Goal: Task Accomplishment & Management: Complete application form

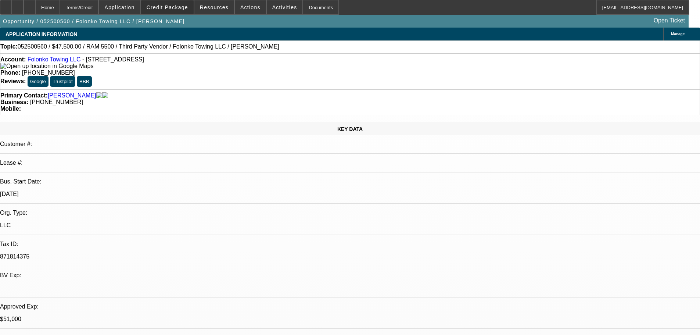
select select "0"
select select "2"
select select "0.1"
select select "4"
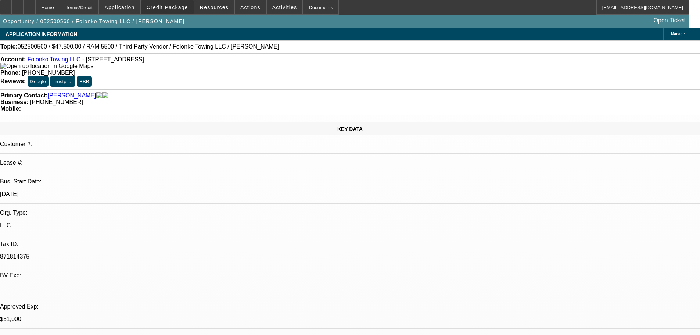
select select "0"
select select "2"
select select "0.1"
select select "4"
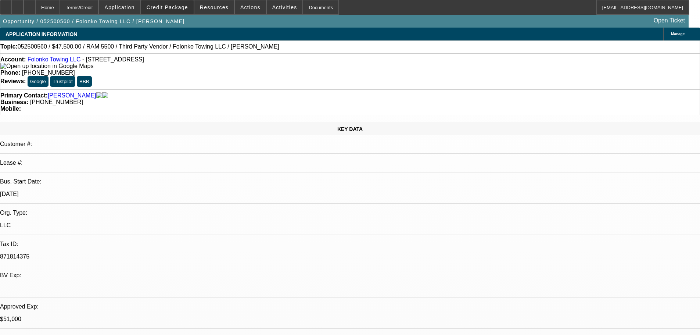
select select "0"
select select "2"
select select "0.1"
select select "4"
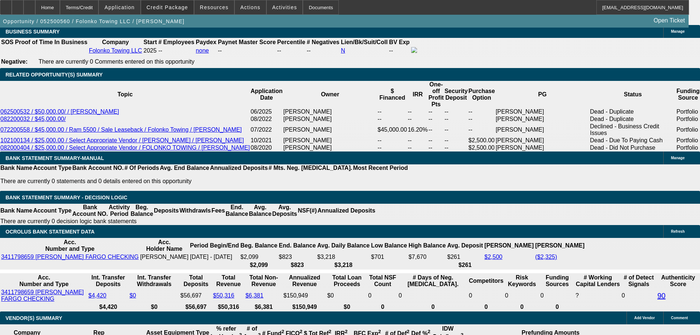
scroll to position [1139, 0]
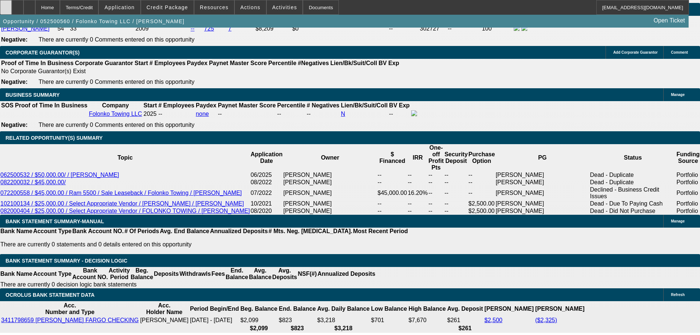
drag, startPoint x: 16, startPoint y: 13, endPoint x: 14, endPoint y: 9, distance: 4.4
click at [6, 5] on icon at bounding box center [6, 5] width 0 height 0
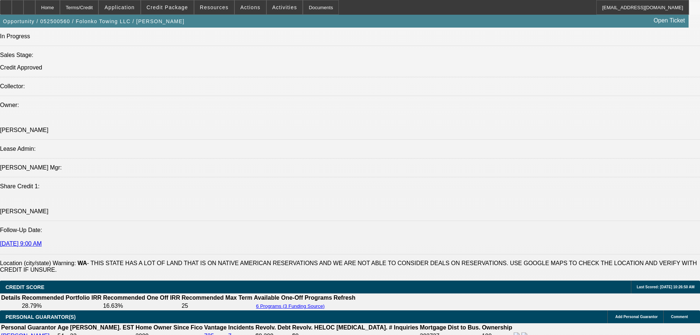
scroll to position [845, 0]
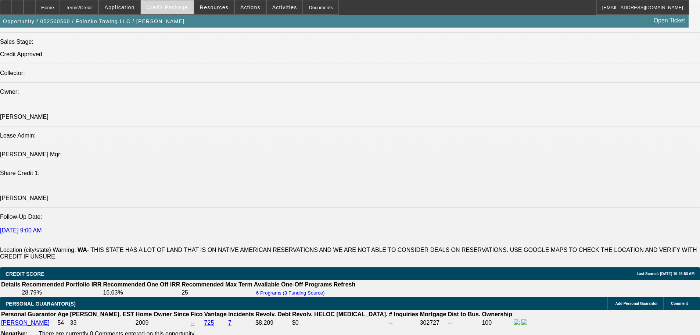
click at [160, 4] on span at bounding box center [167, 8] width 53 height 18
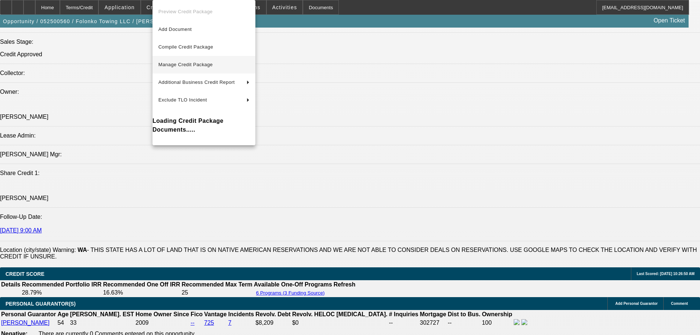
click at [196, 67] on span "Manage Credit Package" at bounding box center [203, 64] width 91 height 9
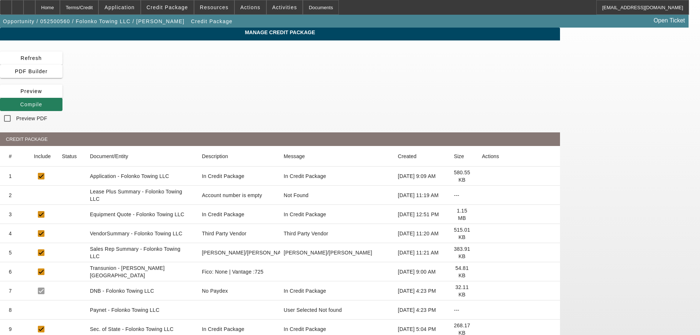
click at [62, 96] on span at bounding box center [31, 105] width 62 height 18
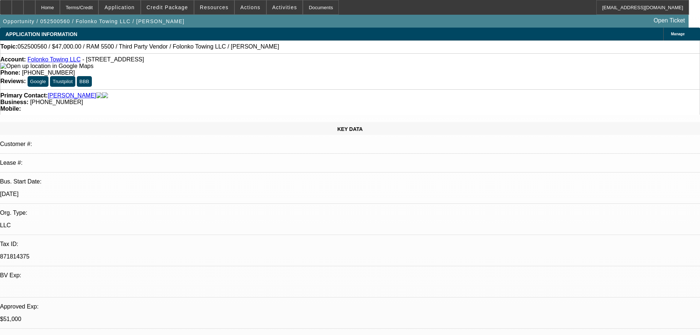
select select "0"
select select "2"
select select "0.1"
select select "4"
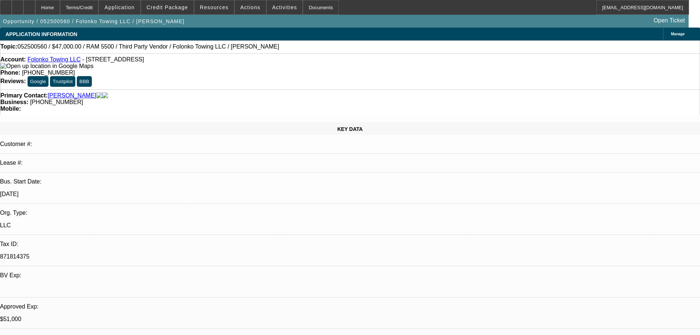
select select "0"
select select "2"
select select "0.1"
select select "4"
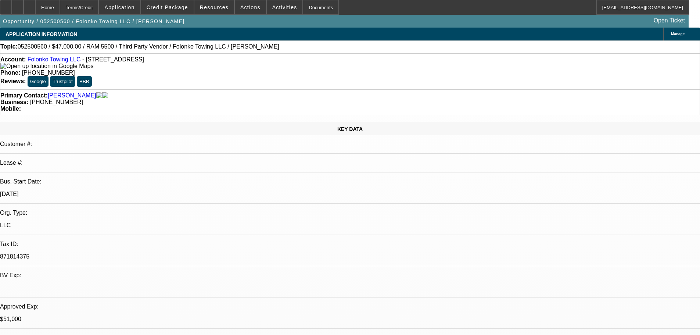
select select "0"
select select "2"
select select "0.1"
select select "4"
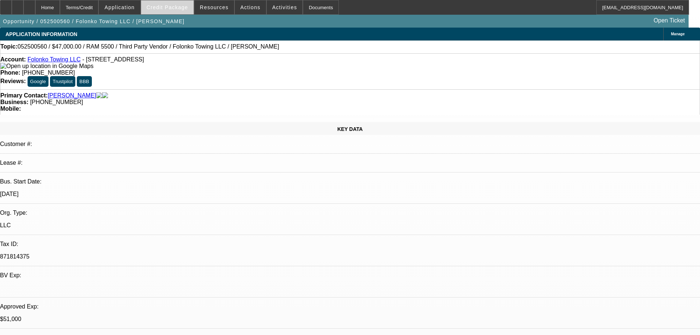
click at [174, 10] on span "Credit Package" at bounding box center [168, 7] width 42 height 6
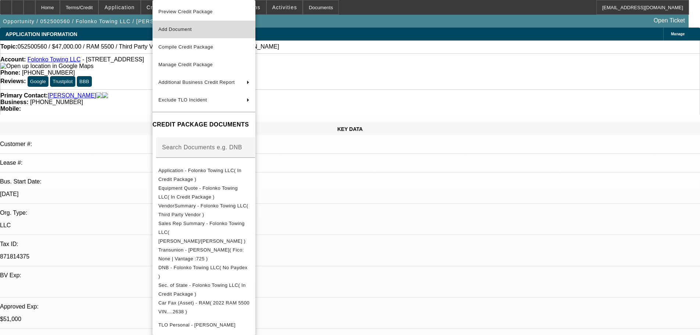
click at [182, 29] on span "Add Document" at bounding box center [174, 29] width 33 height 6
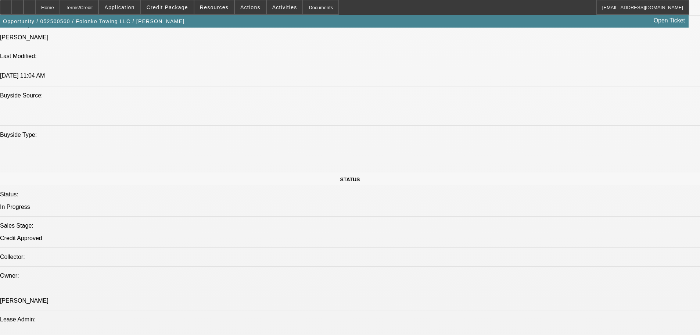
scroll to position [956, 0]
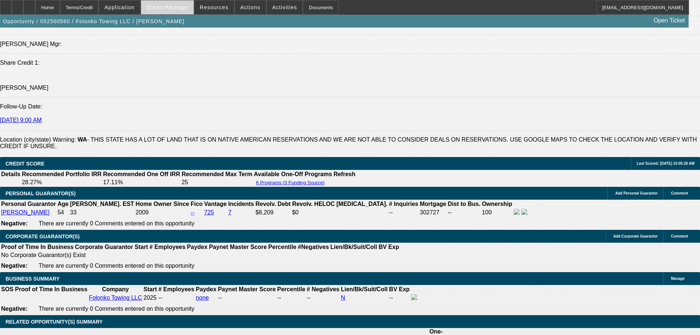
click at [185, 9] on span "Credit Package" at bounding box center [168, 7] width 42 height 6
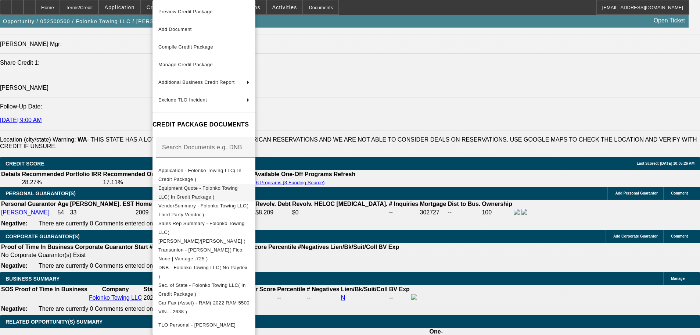
click at [218, 194] on button "Equipment Quote - Folonko Towing LLC( In Credit Package )" at bounding box center [204, 193] width 103 height 18
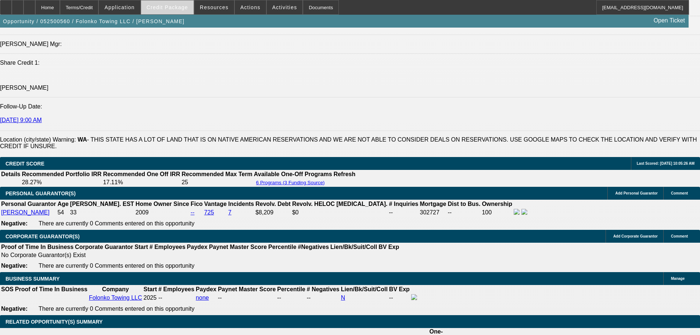
click at [184, 11] on span at bounding box center [167, 8] width 53 height 18
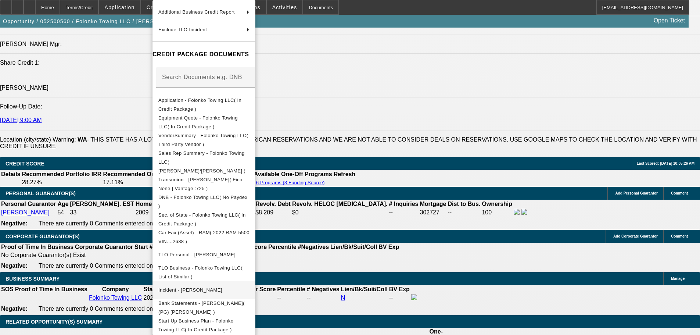
scroll to position [102, 0]
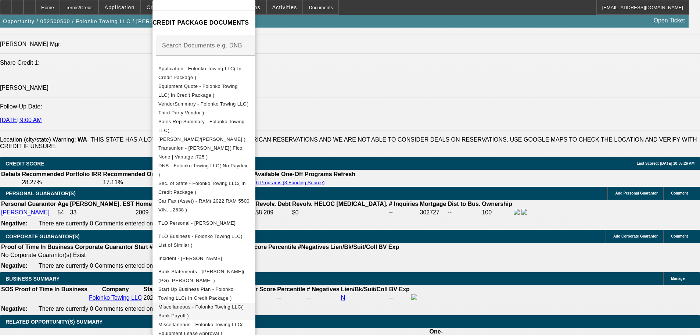
click at [214, 302] on span "Miscellaneous - Folonko Towing LLC( Bank Payoff )" at bounding box center [203, 311] width 91 height 18
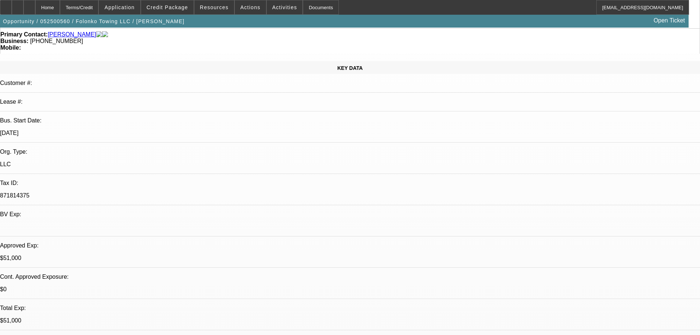
scroll to position [0, 0]
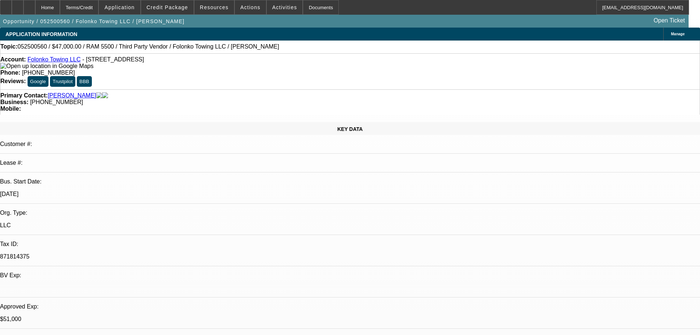
click at [55, 62] on link "Folonko Towing LLC" at bounding box center [54, 59] width 53 height 6
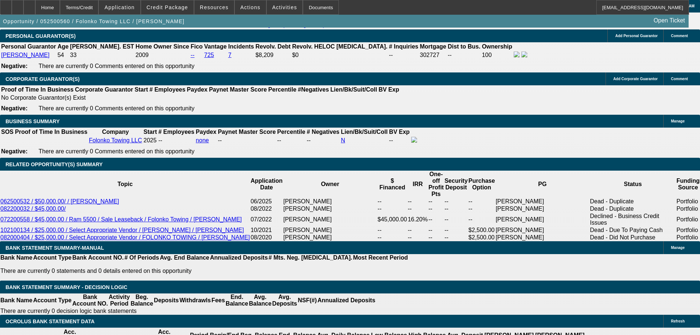
scroll to position [1066, 0]
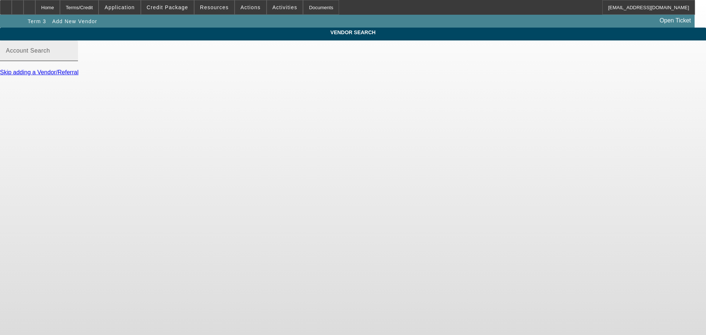
click at [72, 58] on input "Account Search" at bounding box center [39, 53] width 66 height 9
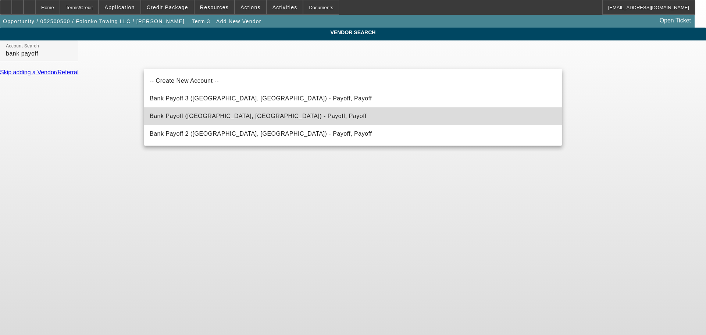
click at [212, 112] on span "Bank Payoff (Northbrook, IL) - Payoff, Payoff" at bounding box center [258, 116] width 217 height 9
type input "Bank Payoff (Northbrook, IL) - Payoff, Payoff"
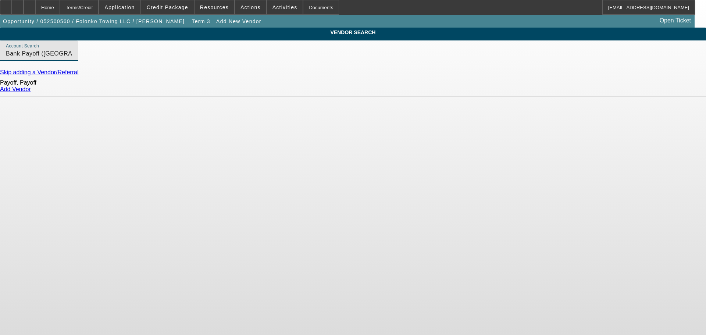
click at [31, 92] on link "Add Vendor" at bounding box center [15, 89] width 31 height 6
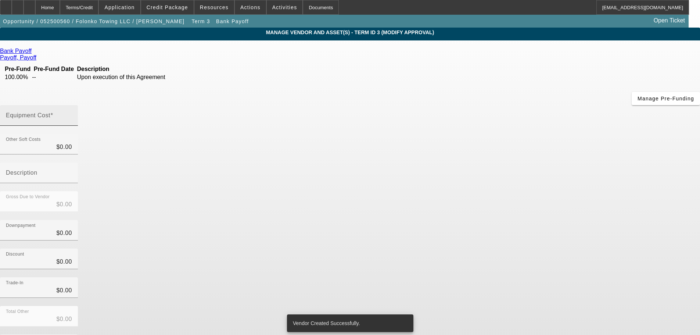
click at [50, 112] on mat-label "Equipment Cost" at bounding box center [28, 115] width 44 height 6
click at [72, 114] on input "Equipment Cost" at bounding box center [39, 118] width 66 height 9
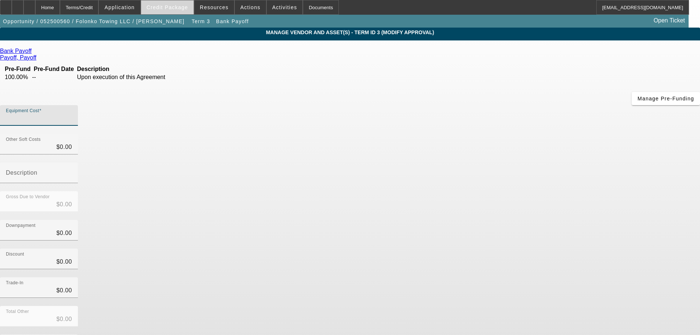
click at [175, 8] on span "Credit Package" at bounding box center [168, 7] width 42 height 6
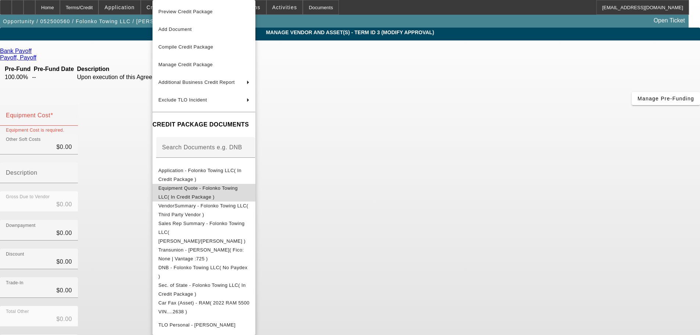
click at [225, 189] on span "Equipment Quote - Folonko Towing LLC( In Credit Package )" at bounding box center [197, 192] width 79 height 14
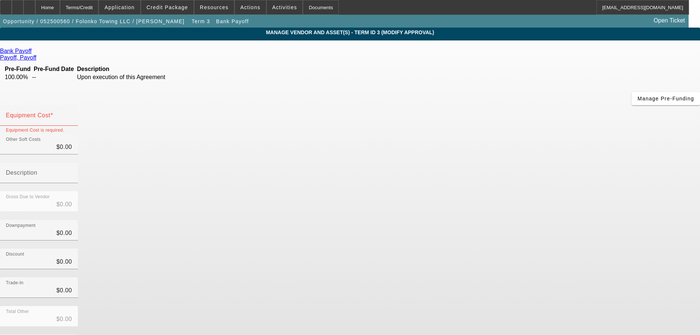
scroll to position [7, 0]
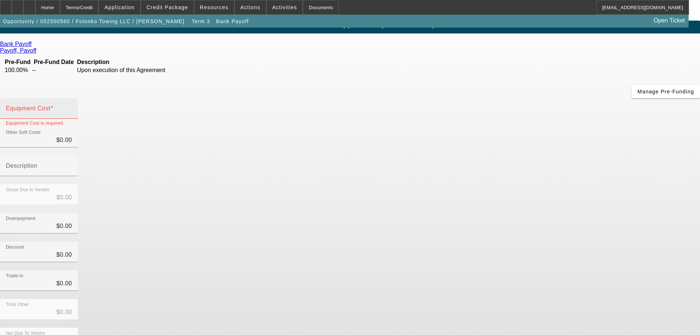
click at [72, 107] on input "Equipment Cost" at bounding box center [39, 111] width 66 height 9
type input "4"
type input "$4.00"
type input "42"
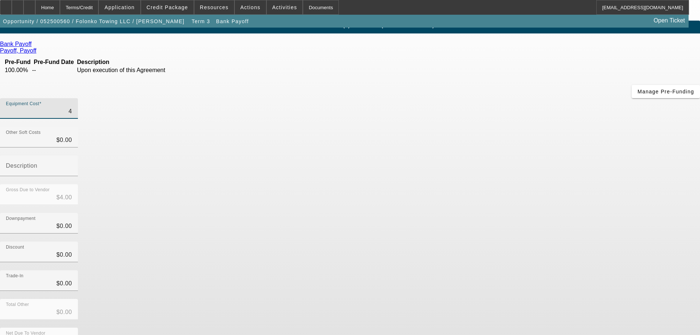
type input "$42.00"
type input "423"
type input "$423.00"
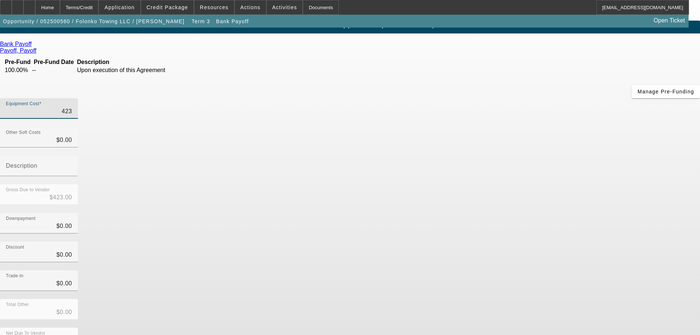
type input "4238"
type input "$4,238.00"
type input "42384"
type input "$42,384.00"
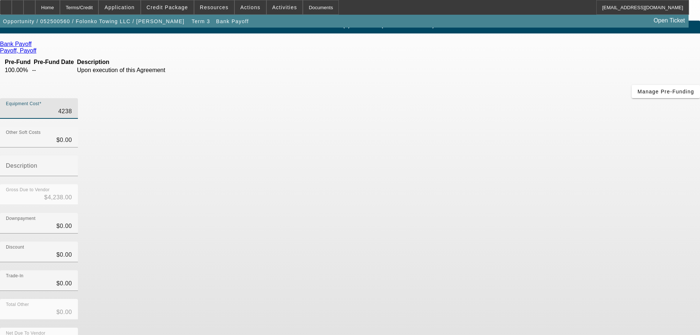
type input "$42,384.00"
type input "42384.6"
type input "$42,384.60"
type input "42384.69"
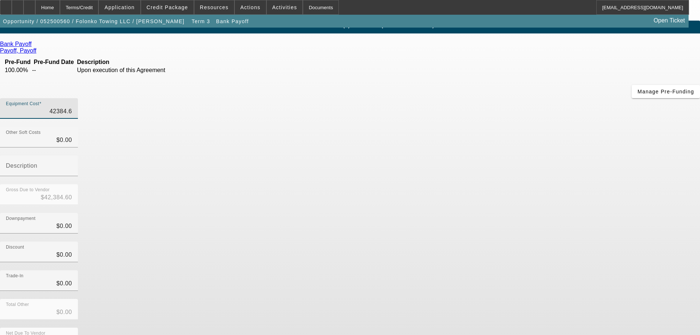
type input "$42,384.69"
click at [478, 184] on div "Gross Due to Vendor $42,384.69" at bounding box center [350, 198] width 700 height 29
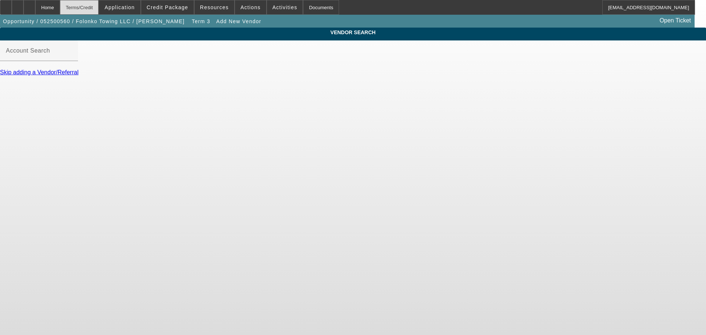
click at [99, 13] on div "Terms/Credit" at bounding box center [79, 7] width 39 height 15
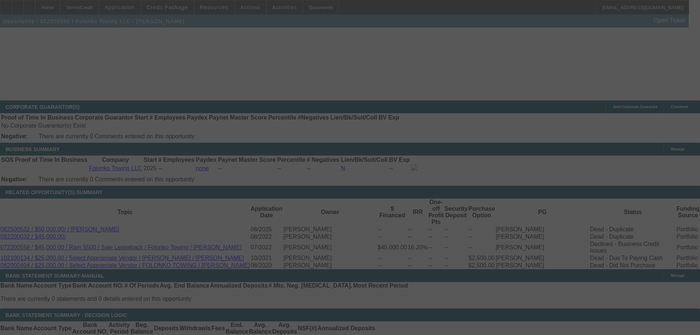
scroll to position [1124, 0]
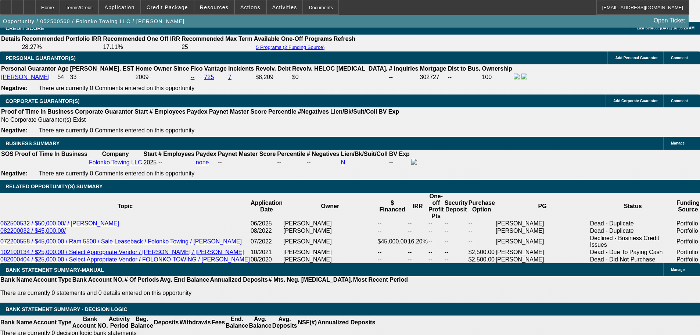
select select "0"
select select "2"
select select "0.1"
select select "4"
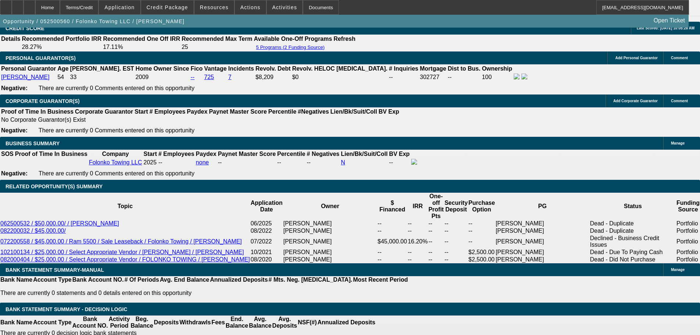
select select "0"
select select "2"
select select "0.1"
select select "4"
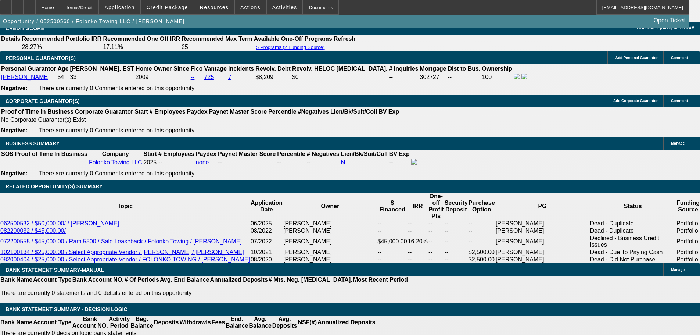
select select "0"
select select "2"
select select "0.1"
select select "4"
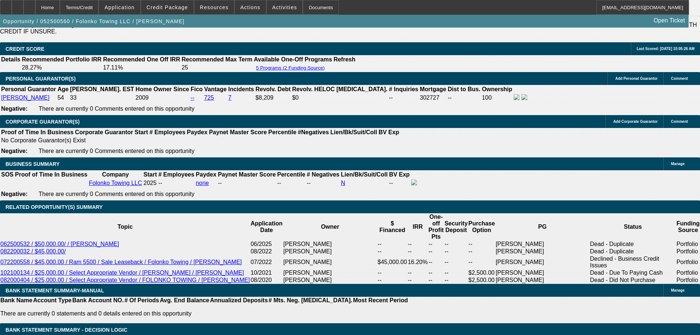
scroll to position [1103, 0]
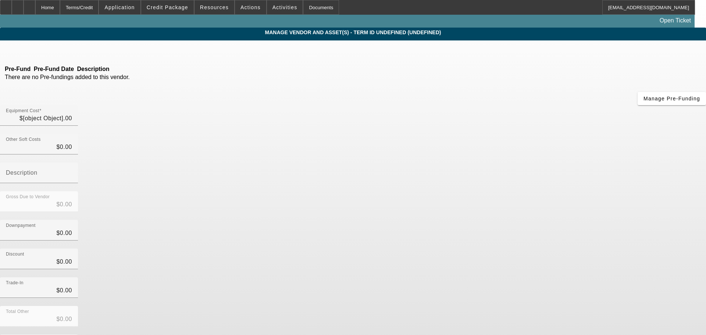
type input "$54,500.00"
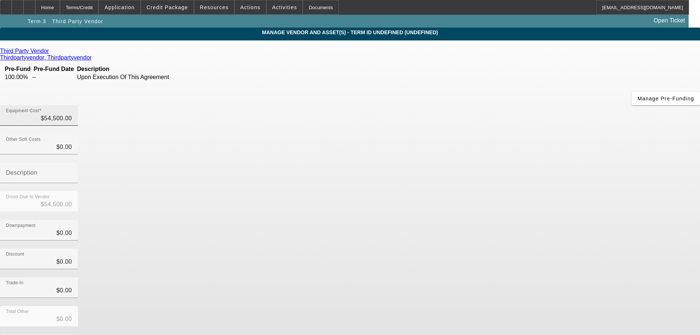
click at [72, 105] on div "Equipment Cost $54,500.00" at bounding box center [39, 115] width 66 height 21
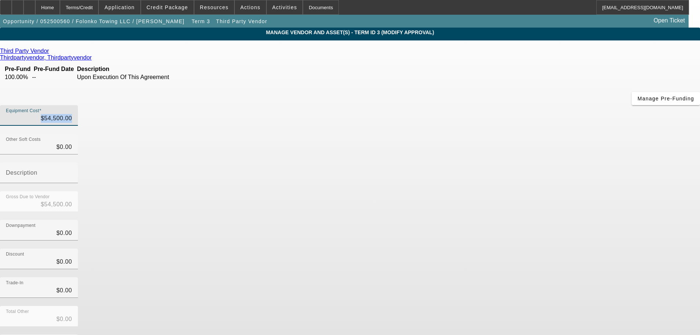
click at [72, 105] on div "Equipment Cost $54,500.00" at bounding box center [39, 115] width 66 height 21
click at [72, 114] on input "54500" at bounding box center [39, 118] width 66 height 9
type input "1"
type input "$1.00"
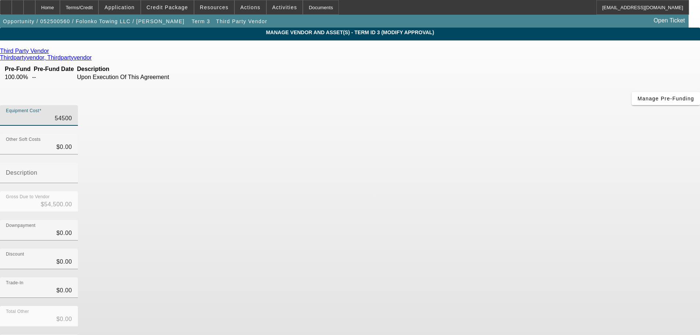
type input "$1.00"
type input "12"
type input "$12.00"
type input "121"
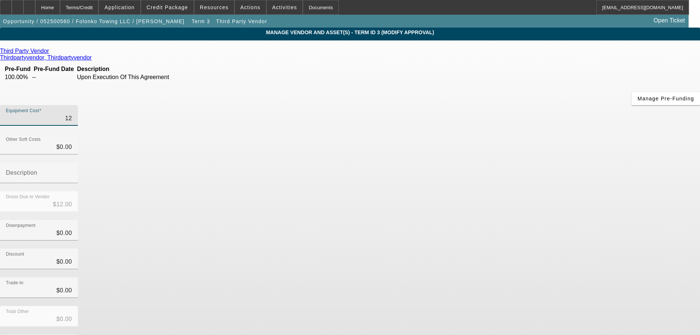
type input "$121.00"
type input "1211"
type input "$1,211.00"
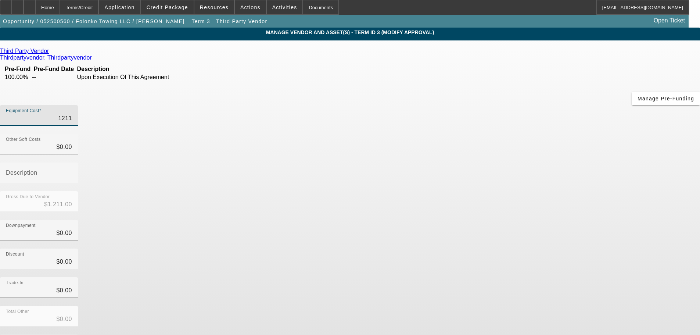
type input "12115"
type input "$12,115.00"
type input "12115.3"
type input "$12,115.30"
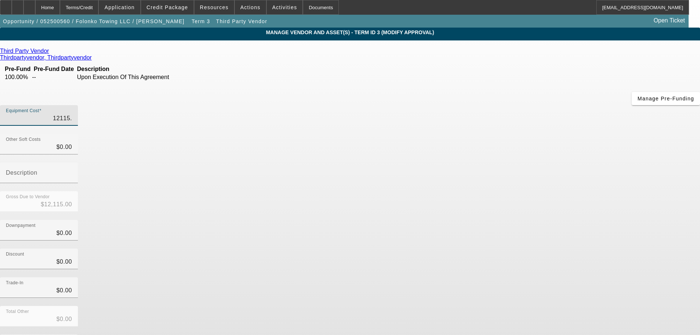
type input "$12,115.30"
type input "12115.31"
type input "$12,115.31"
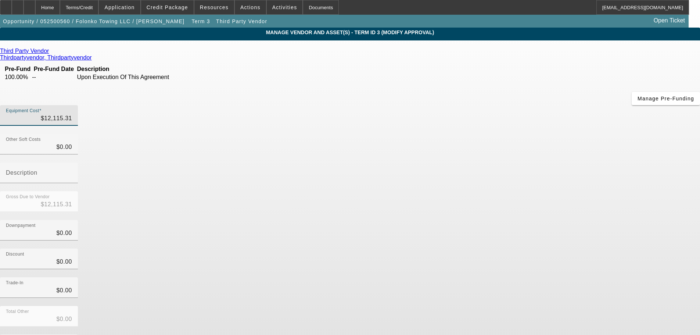
click at [489, 191] on div "Gross Due to Vendor $12,115.31" at bounding box center [350, 205] width 700 height 29
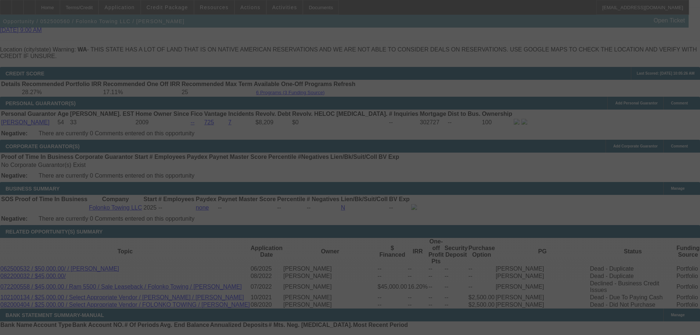
scroll to position [1078, 0]
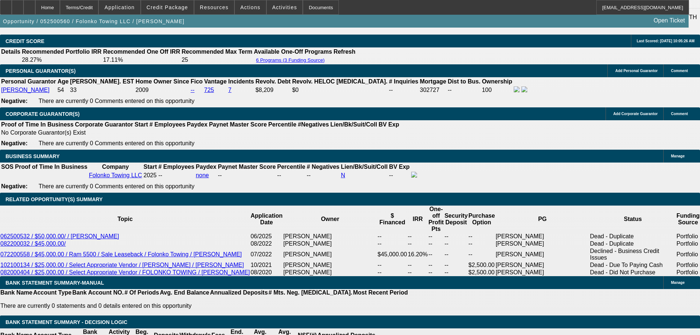
select select "0"
select select "2"
select select "0.1"
select select "4"
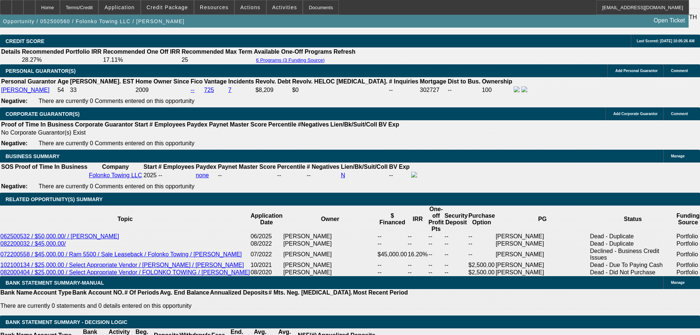
select select "0"
select select "2"
select select "0.1"
select select "4"
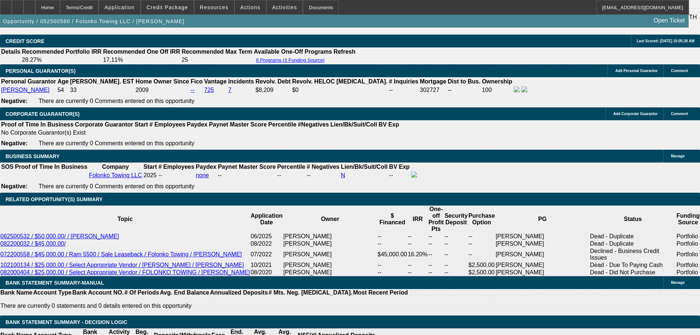
select select "0"
select select "2"
select select "0.1"
select select "4"
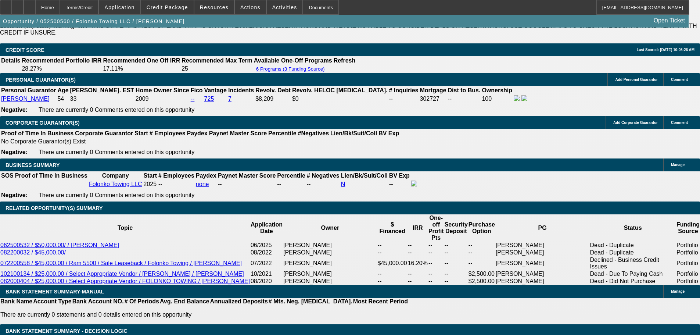
scroll to position [1066, 0]
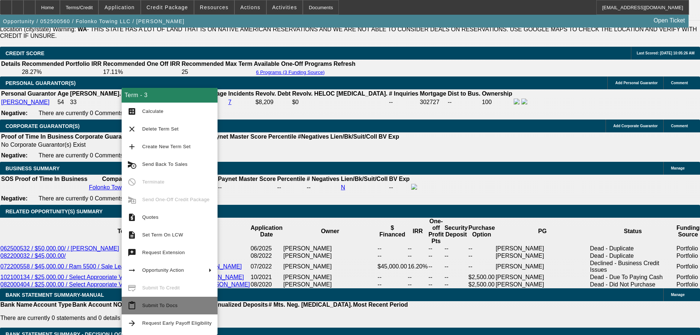
click at [156, 305] on span "Submit To Docs" at bounding box center [159, 305] width 35 height 6
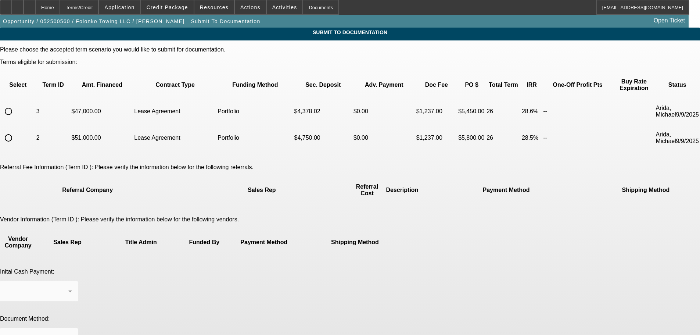
click at [16, 104] on input "radio" at bounding box center [8, 111] width 15 height 15
radio input "true"
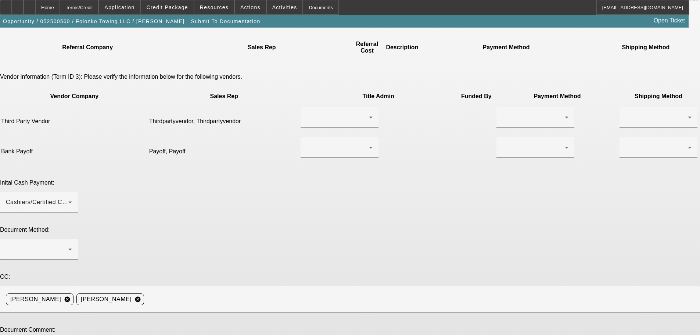
scroll to position [147, 0]
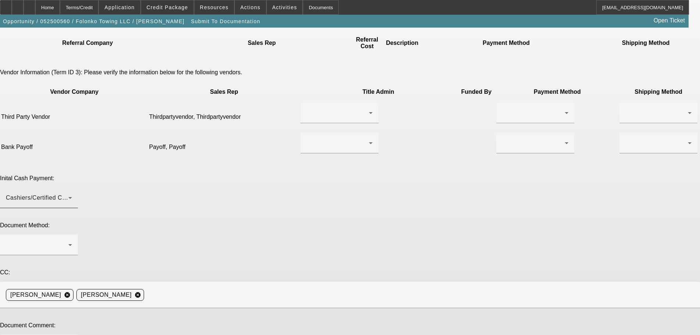
click at [72, 187] on div "Cashiers/Certified Check" at bounding box center [39, 197] width 66 height 21
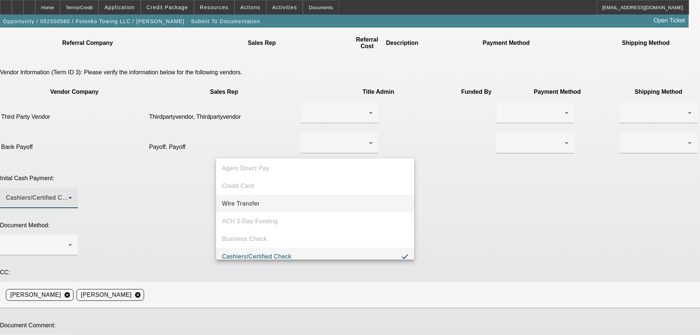
scroll to position [28, 0]
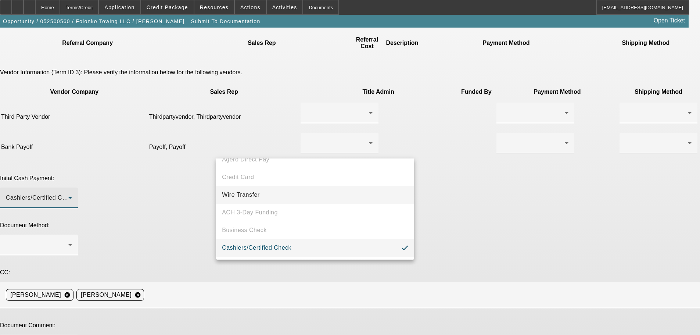
click at [256, 191] on span "Wire Transfer" at bounding box center [241, 194] width 38 height 9
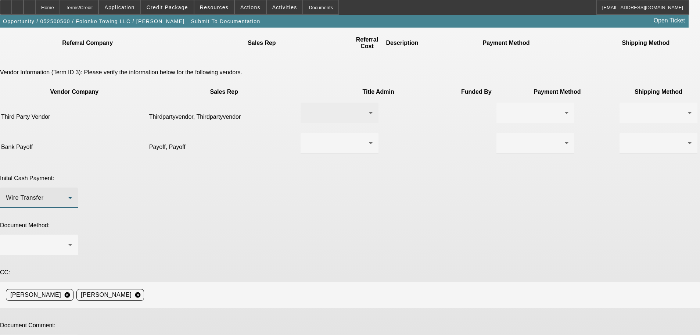
click at [309, 108] on div at bounding box center [338, 112] width 62 height 9
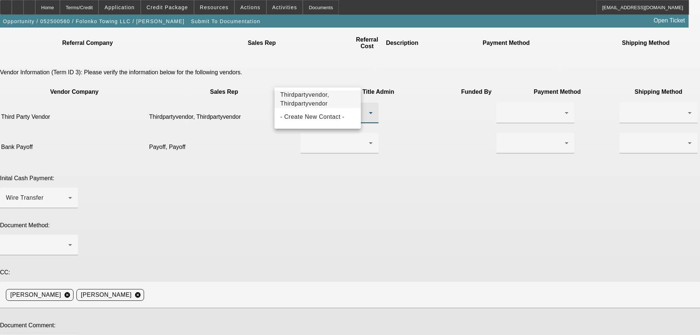
click at [317, 105] on span "Thirdpartyvendor, Thirdpartyvendor" at bounding box center [317, 99] width 75 height 18
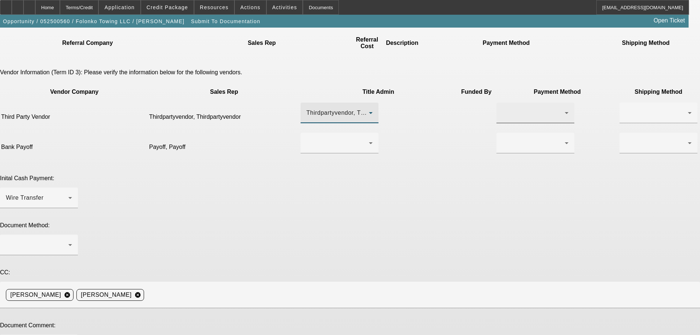
click at [502, 108] on div at bounding box center [533, 112] width 62 height 9
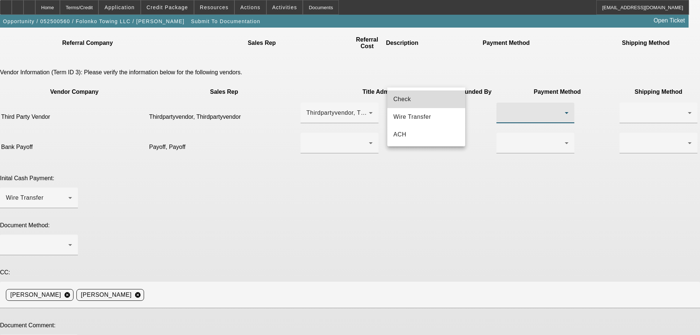
drag, startPoint x: 424, startPoint y: 104, endPoint x: 408, endPoint y: 101, distance: 15.7
click at [408, 101] on span "Check" at bounding box center [402, 99] width 18 height 9
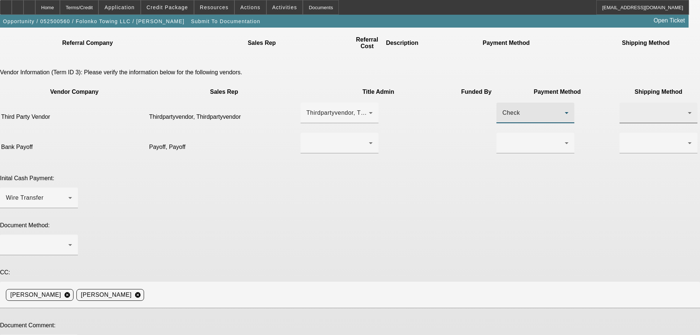
click at [626, 103] on div at bounding box center [659, 113] width 66 height 21
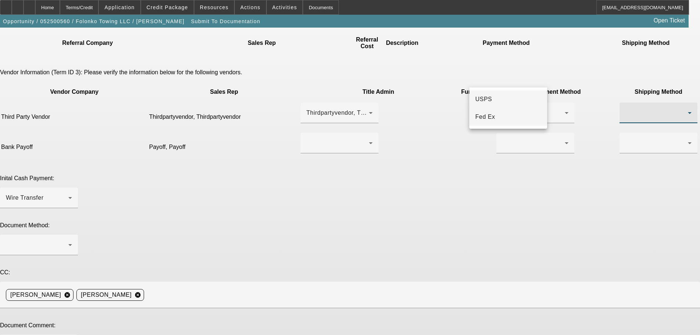
click at [499, 117] on mat-option "Fed Ex" at bounding box center [508, 117] width 78 height 18
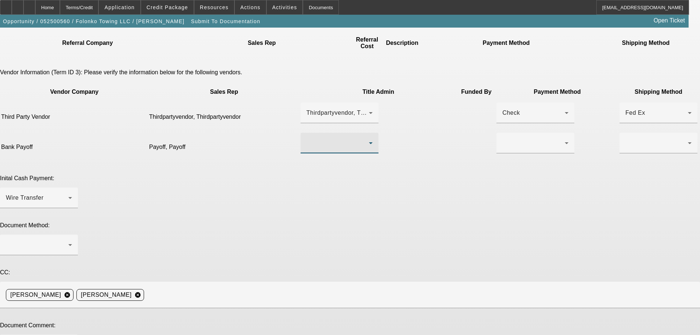
click at [313, 139] on div at bounding box center [338, 143] width 62 height 9
click at [330, 136] on mat-option "Payoff, Payoff" at bounding box center [318, 132] width 86 height 18
click at [502, 133] on div at bounding box center [535, 143] width 66 height 21
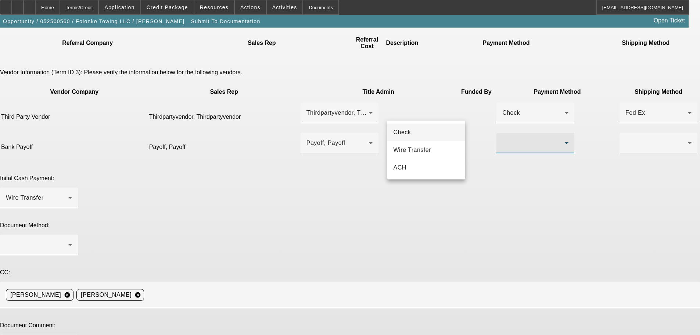
click at [425, 132] on mat-option "Check" at bounding box center [426, 132] width 78 height 18
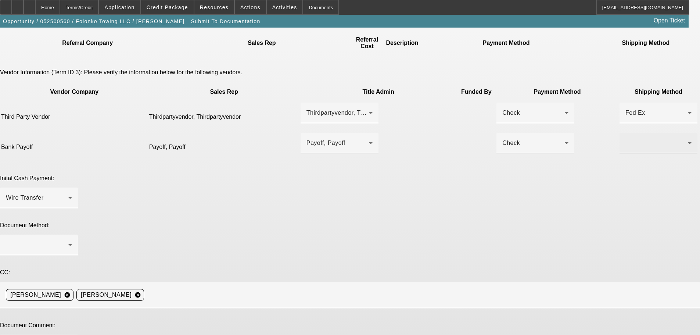
click at [626, 133] on div at bounding box center [659, 143] width 66 height 21
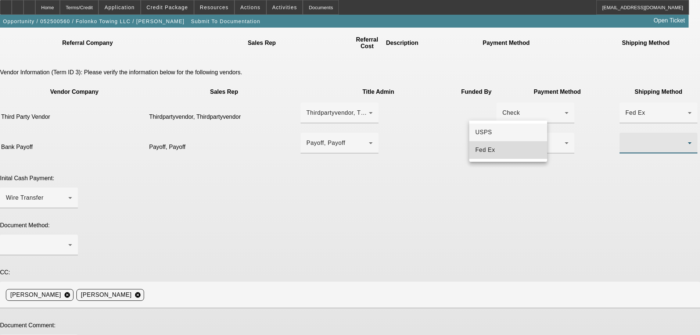
click at [489, 150] on span "Fed Ex" at bounding box center [485, 150] width 20 height 9
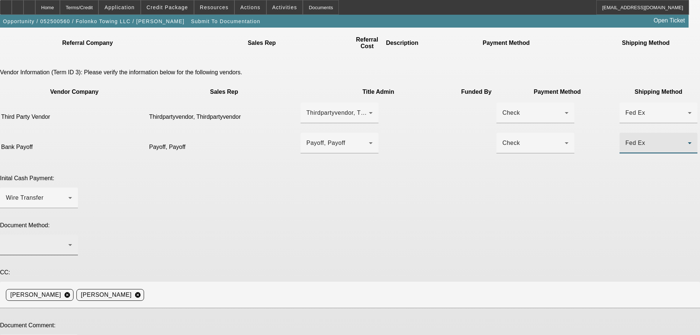
click at [68, 240] on div at bounding box center [37, 244] width 62 height 9
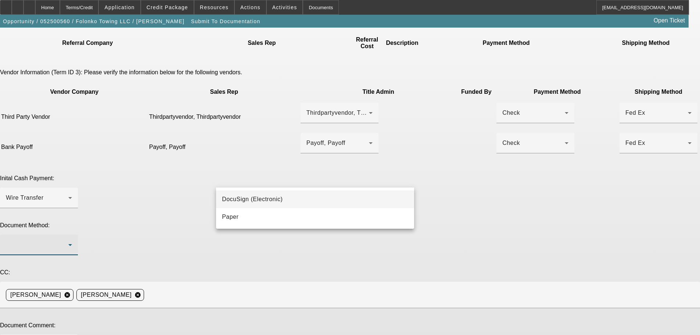
click at [251, 205] on mat-option "DocuSign (Electronic)" at bounding box center [315, 199] width 198 height 18
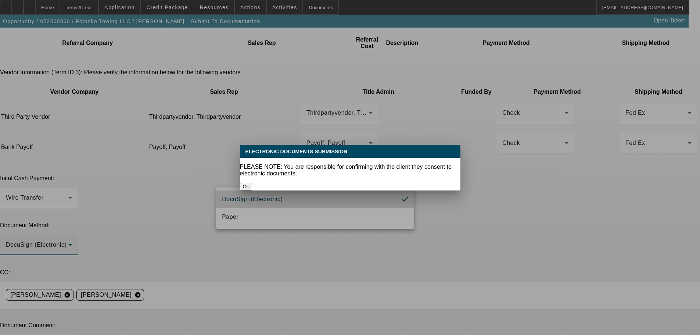
scroll to position [0, 0]
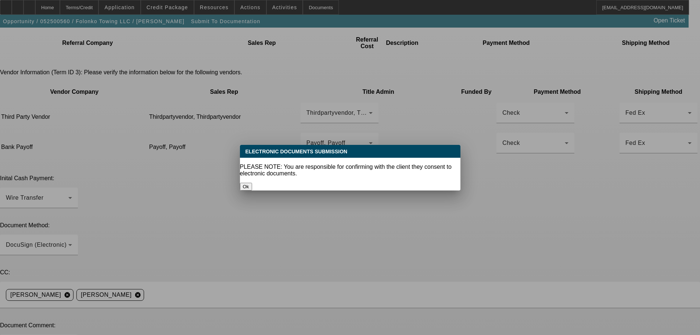
drag, startPoint x: 364, startPoint y: 172, endPoint x: 358, endPoint y: 178, distance: 8.9
click at [359, 183] on div "Ok" at bounding box center [350, 187] width 221 height 8
click at [252, 183] on button "Ok" at bounding box center [246, 187] width 12 height 8
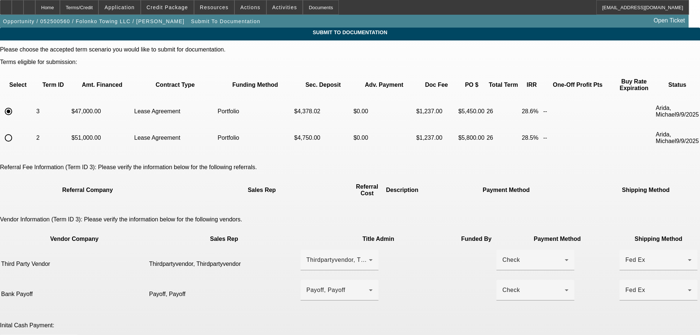
scroll to position [147, 0]
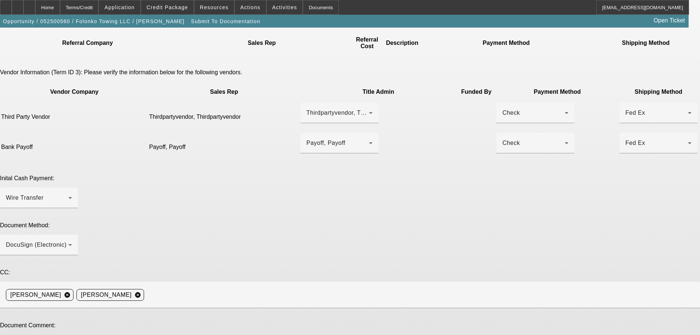
drag, startPoint x: 252, startPoint y: 243, endPoint x: 226, endPoint y: 240, distance: 25.6
paste textarea "palamins@gmail.com"
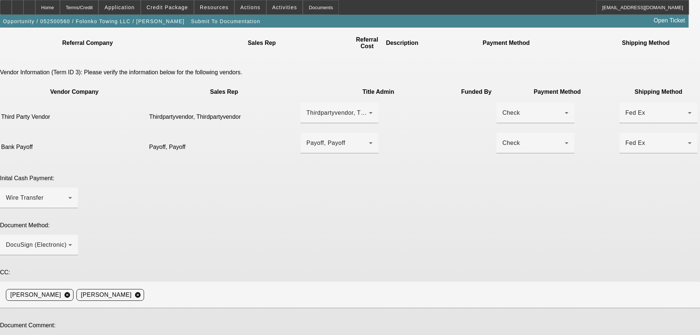
paste textarea "supremetowings@gmail.com"
type textarea "Customer contact - Lamin Touray, palamins@gmail.com, 425-918-234o. Seller conta…"
type textarea "approved by Michael."
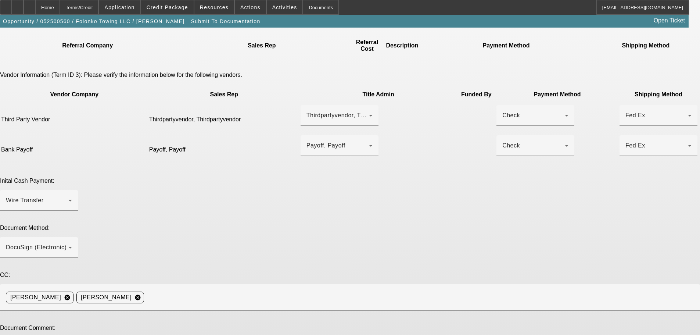
scroll to position [162, 0]
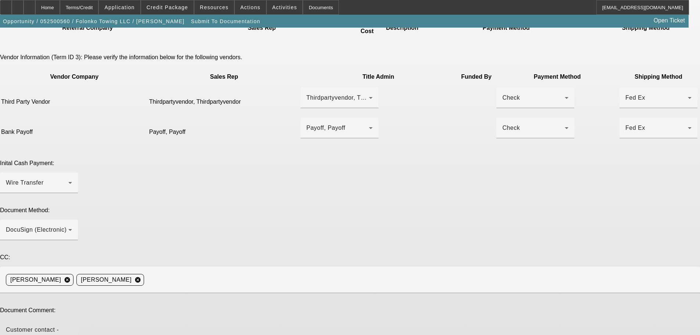
type textarea "Customer contact - Lamin Touray, palamins@gmail.com, 425-918-234o. Seller conta…"
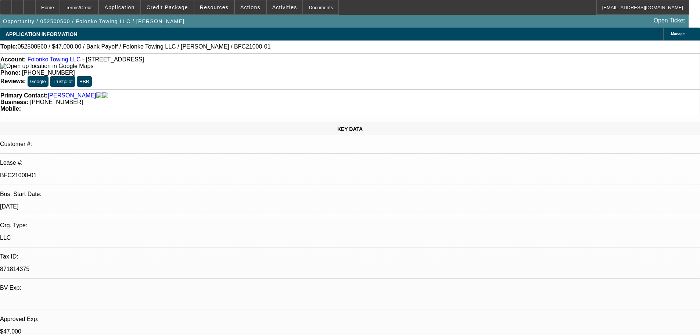
select select "0"
select select "2"
select select "0.1"
select select "4"
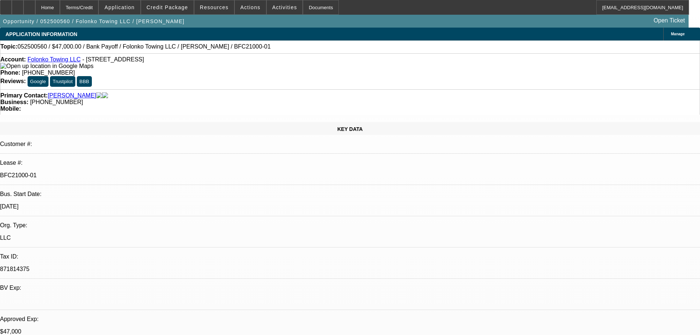
select select "0"
select select "2"
select select "0.1"
select select "4"
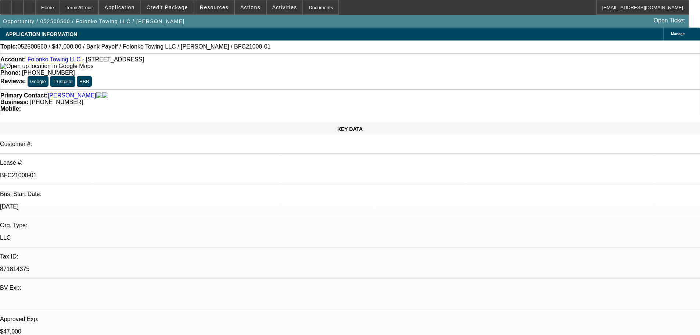
select select "0"
select select "2"
select select "0.1"
select select "4"
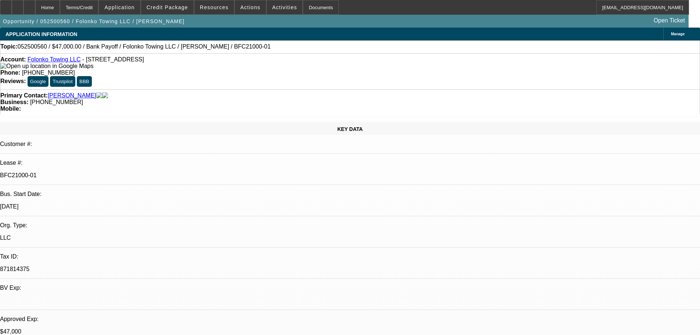
click at [313, 69] on div "Phone: (425) 918-2340" at bounding box center [349, 72] width 699 height 7
click at [236, 50] on div "Topic: 052500560 / $47,000.00 / Bank Payoff / Folonko Towing LLC / Touray, Lami…" at bounding box center [349, 46] width 699 height 7
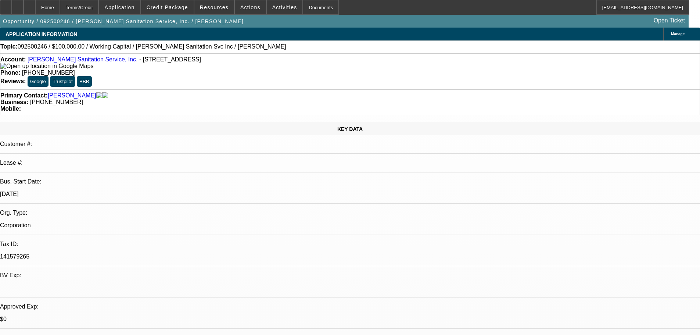
select select "0"
select select "2"
select select "0"
select select "6"
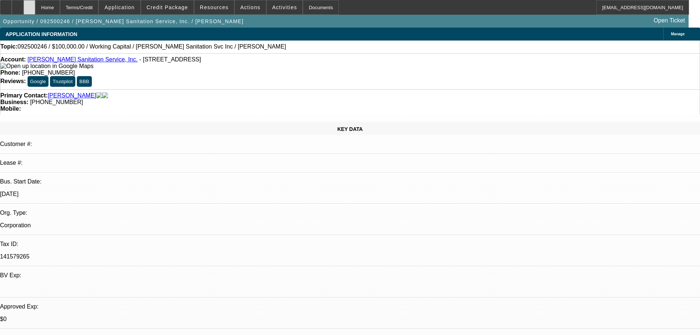
click at [35, 7] on div at bounding box center [30, 7] width 12 height 15
select select "0"
select select "2"
select select "0.1"
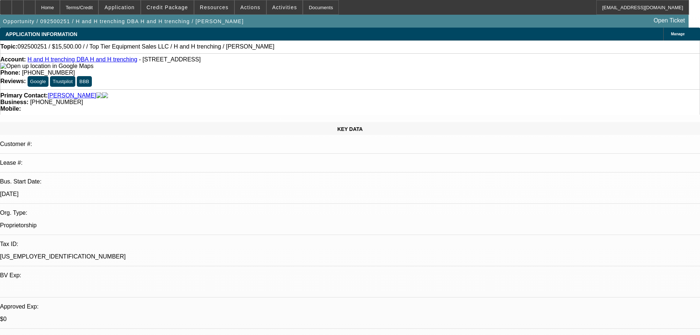
select select "4"
select select "0"
select select "2"
select select "0"
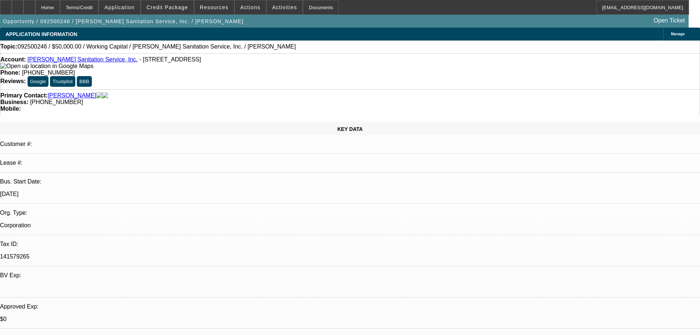
select select "6"
select select "0"
select select "2"
select select "0"
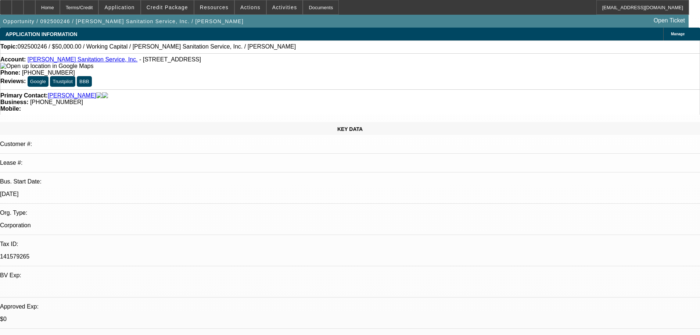
select select "6"
select select "0"
select select "2"
select select "0"
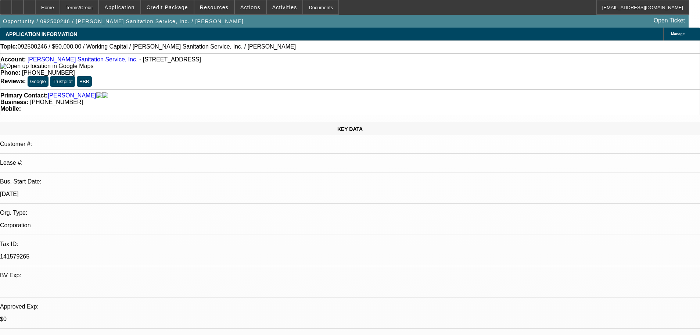
select select "6"
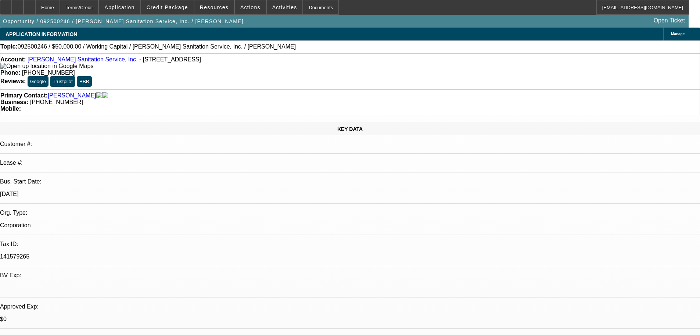
scroll to position [0, 0]
click at [161, 8] on span "Credit Package" at bounding box center [168, 7] width 42 height 6
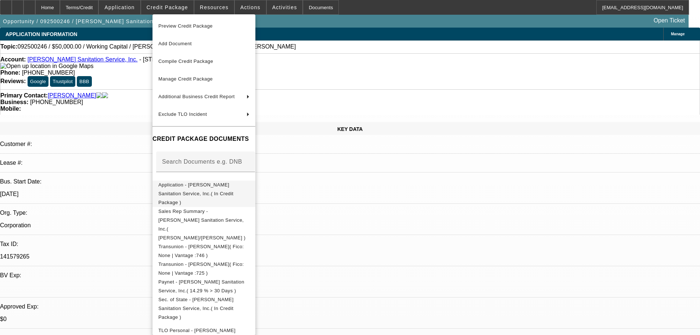
click at [185, 188] on span "Application - Herring Sanitation Service, Inc.( In Credit Package )" at bounding box center [195, 193] width 75 height 23
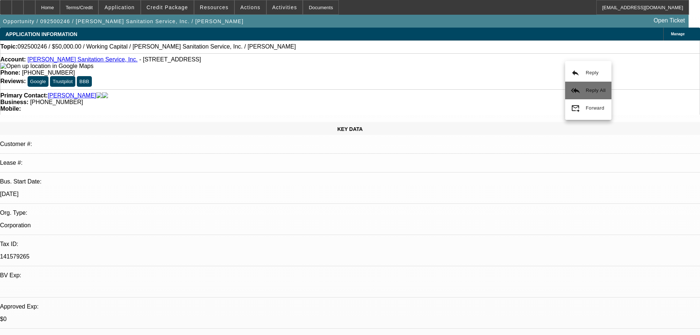
click at [591, 86] on span "Reply All" at bounding box center [596, 90] width 20 height 9
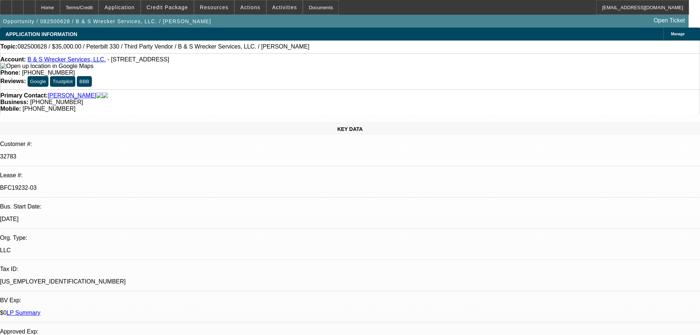
select select "0"
select select "6"
select select "0"
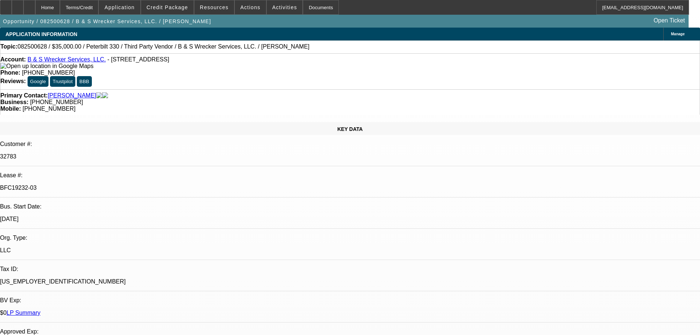
select select "0"
select select "6"
select select "0"
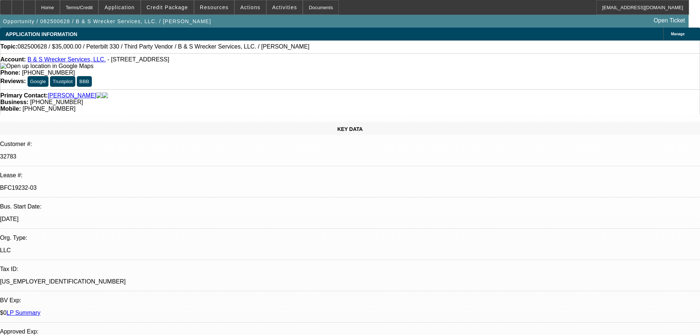
select select "0"
select select "6"
select select "0"
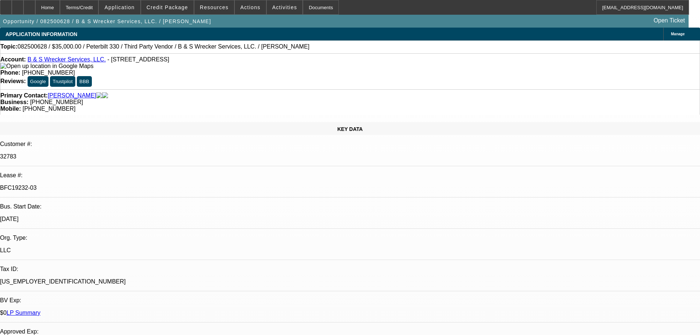
select select "0"
select select "6"
select select "0"
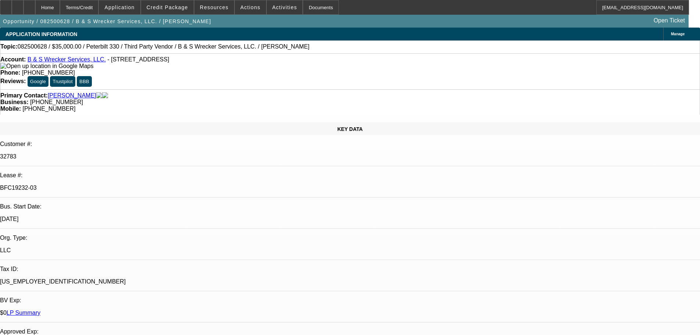
select select "6"
select select "0"
select select "6"
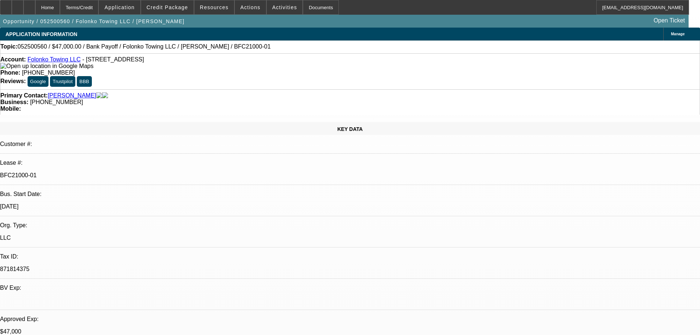
select select "0"
select select "2"
select select "0.1"
select select "4"
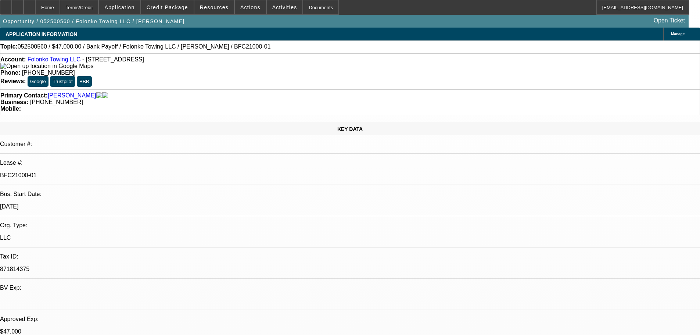
select select "0"
select select "2"
select select "0.1"
select select "4"
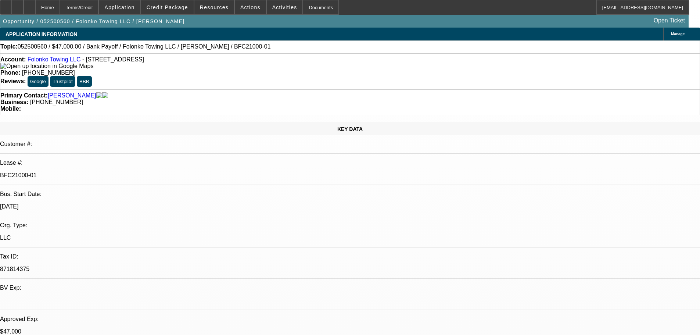
select select "0"
select select "2"
select select "0.1"
select select "4"
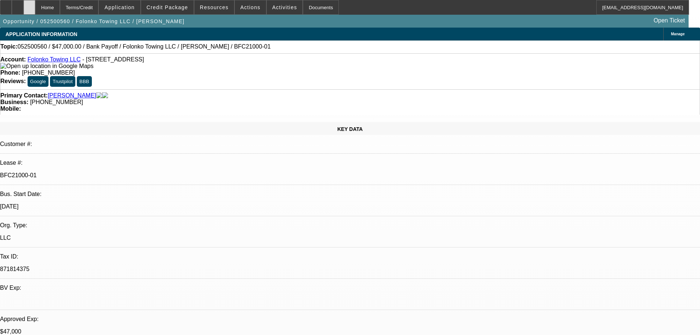
click at [35, 7] on div at bounding box center [30, 7] width 12 height 15
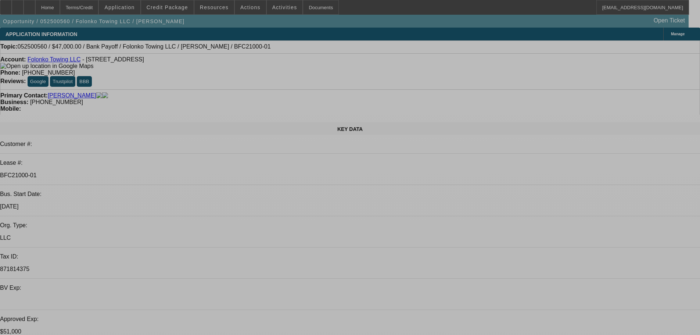
select select "0"
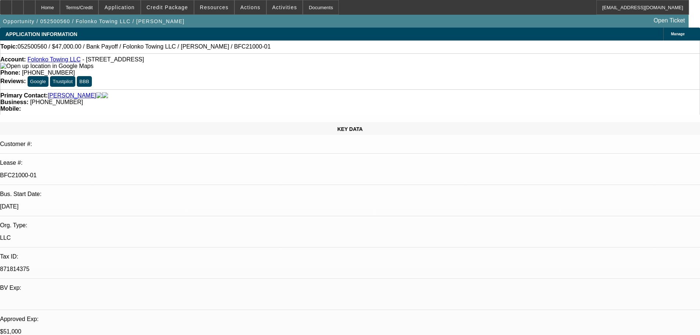
select select "2"
select select "0.1"
select select "4"
select select "0"
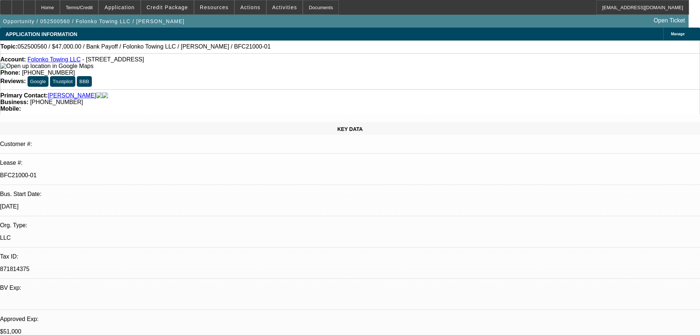
select select "2"
select select "0.1"
select select "4"
select select "0"
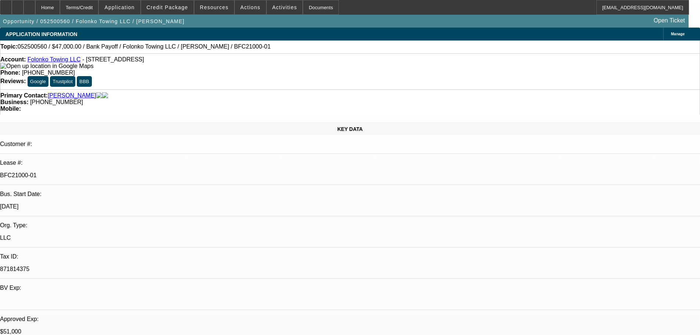
select select "0"
select select "2"
select select "0.1"
select select "4"
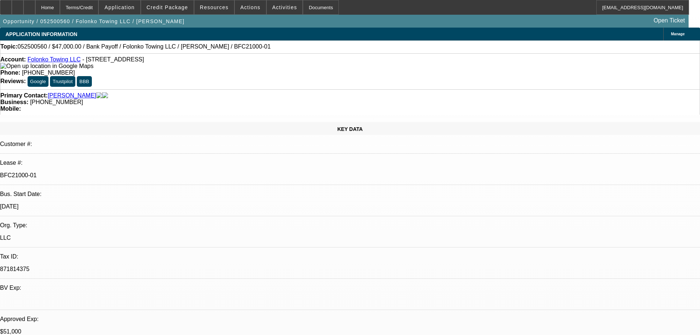
scroll to position [74, 0]
drag, startPoint x: 602, startPoint y: 251, endPoint x: 677, endPoint y: 266, distance: 77.3
copy td "Customer contact - [PERSON_NAME], [EMAIL_ADDRESS][DOMAIN_NAME], 425-918-234o. S…"
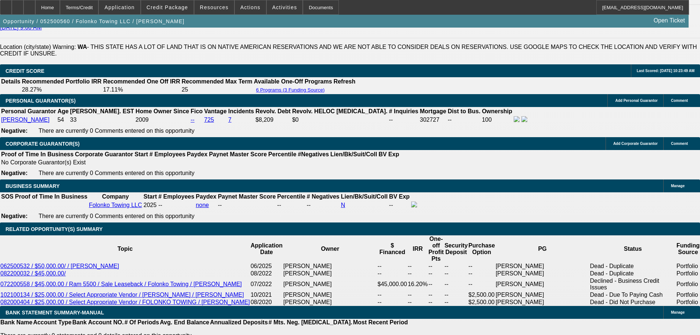
scroll to position [1139, 0]
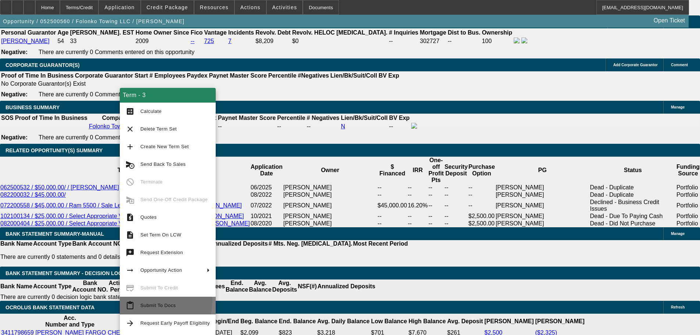
click at [144, 300] on button "content_paste Submit To Docs" at bounding box center [168, 306] width 96 height 18
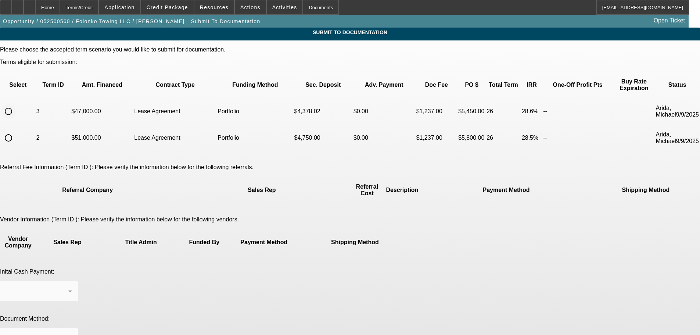
click at [16, 105] on input "radio" at bounding box center [8, 111] width 15 height 15
radio input "true"
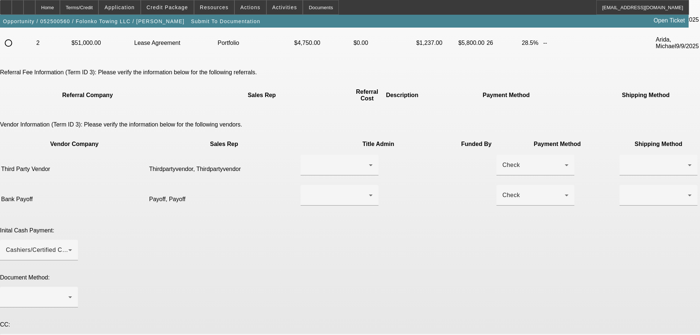
scroll to position [96, 0]
paste textarea "Customer contact - Lamin Touray, palamins@gmail.com, 425-918-234o. Seller conta…"
drag, startPoint x: 313, startPoint y: 300, endPoint x: 337, endPoint y: 293, distance: 25.5
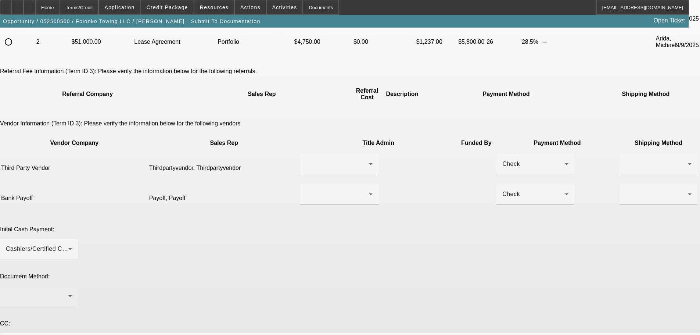
type textarea "Customer contact - Lamin Touray, palamins@gmail.com, 425-918-234o. Seller conta…"
click at [68, 291] on div at bounding box center [37, 295] width 62 height 9
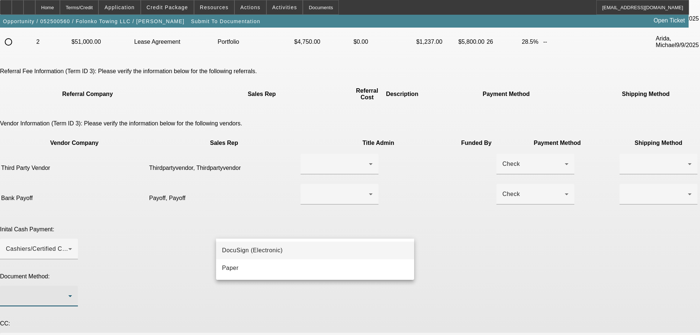
click at [303, 241] on div "DocuSign (Electronic) Paper" at bounding box center [315, 259] width 198 height 41
click at [296, 250] on mat-option "DocuSign (Electronic)" at bounding box center [315, 250] width 198 height 18
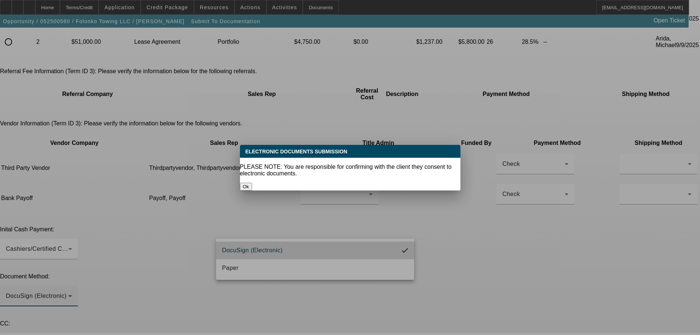
scroll to position [0, 0]
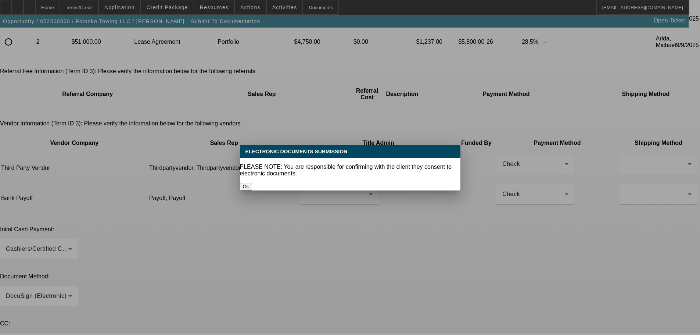
click at [252, 183] on button "Ok" at bounding box center [246, 187] width 12 height 8
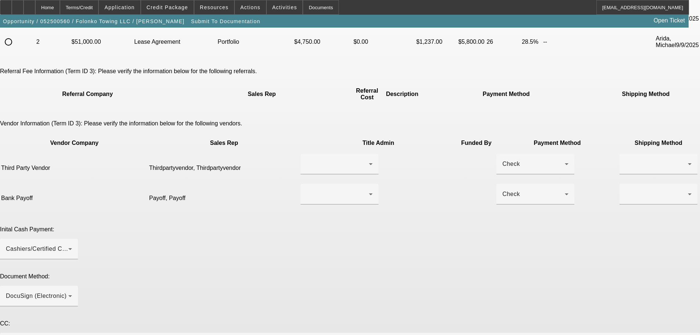
scroll to position [96, 0]
click at [329, 160] on div at bounding box center [338, 164] width 62 height 9
click at [330, 147] on span "Thirdpartyvendor, Thirdpartyvendor" at bounding box center [317, 151] width 75 height 18
click at [502, 154] on div "Check" at bounding box center [535, 164] width 66 height 21
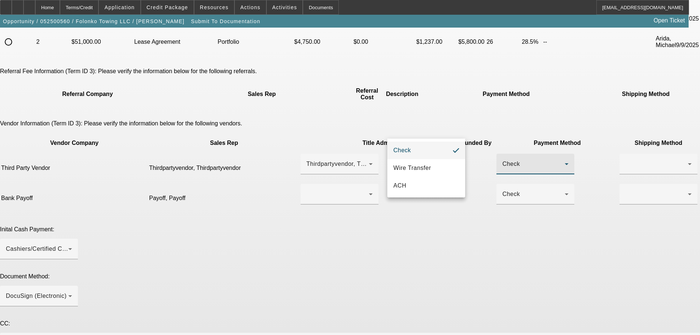
click at [534, 127] on div at bounding box center [350, 167] width 700 height 335
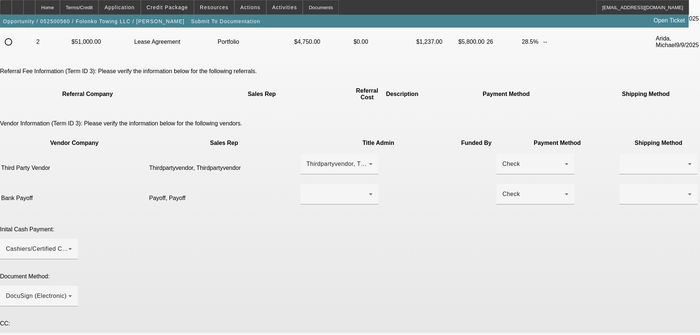
click at [626, 160] on div at bounding box center [657, 164] width 62 height 9
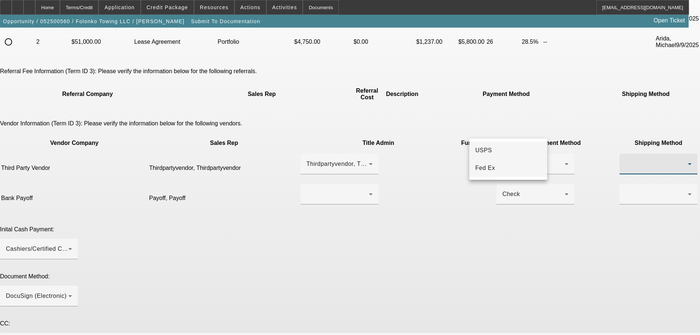
drag, startPoint x: 534, startPoint y: 127, endPoint x: 513, endPoint y: 165, distance: 43.4
click at [513, 165] on mat-option "Fed Ex" at bounding box center [508, 168] width 78 height 18
click at [626, 190] on div at bounding box center [657, 194] width 62 height 9
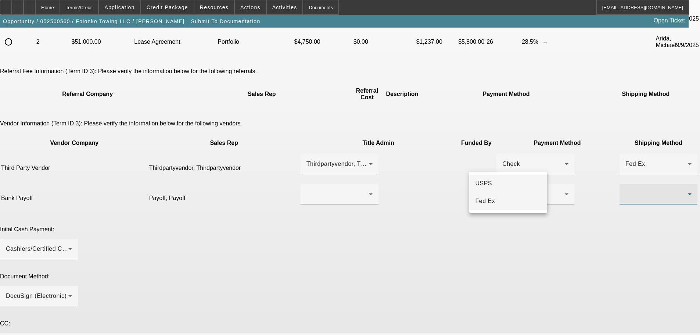
click at [488, 204] on span "Fed Ex" at bounding box center [485, 201] width 20 height 9
click at [330, 204] on div at bounding box center [340, 208] width 78 height 8
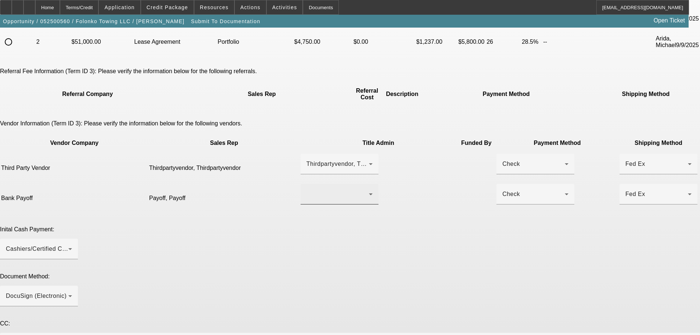
click at [329, 190] on div at bounding box center [338, 194] width 62 height 9
click at [324, 180] on mat-option "Payoff, Payoff" at bounding box center [318, 184] width 86 height 18
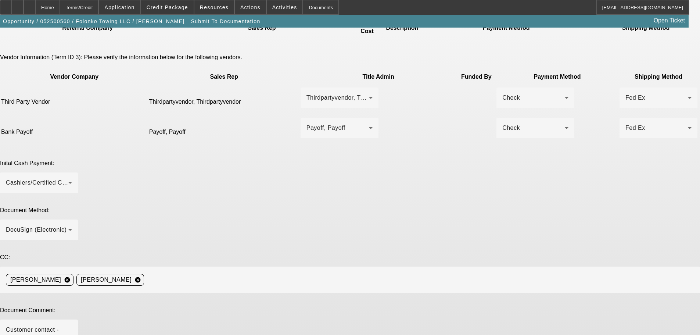
type textarea "Approved by Michael"
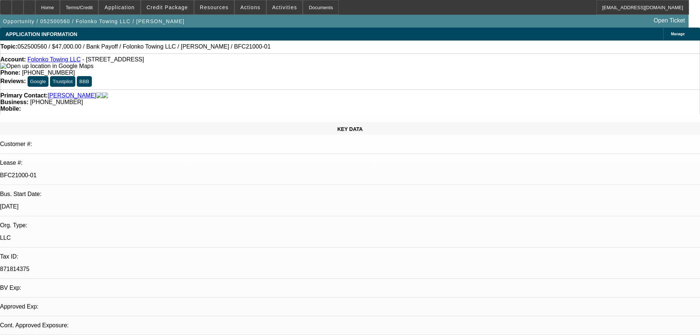
select select "0"
select select "2"
select select "0.1"
select select "4"
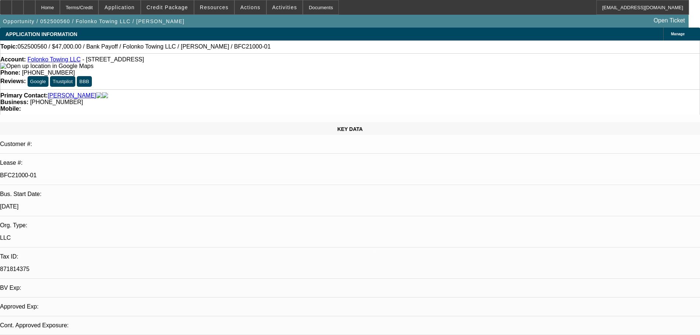
select select "0"
select select "2"
select select "0.1"
select select "4"
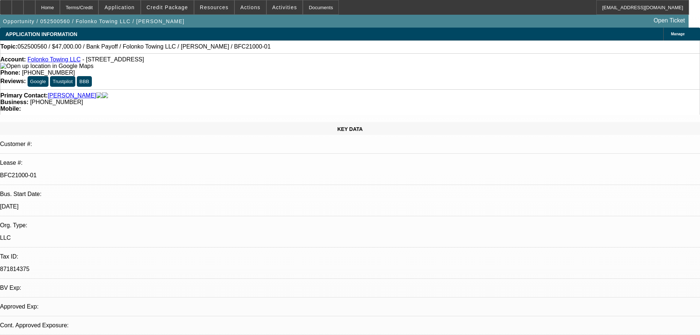
select select "0"
select select "2"
select select "0.1"
select select "4"
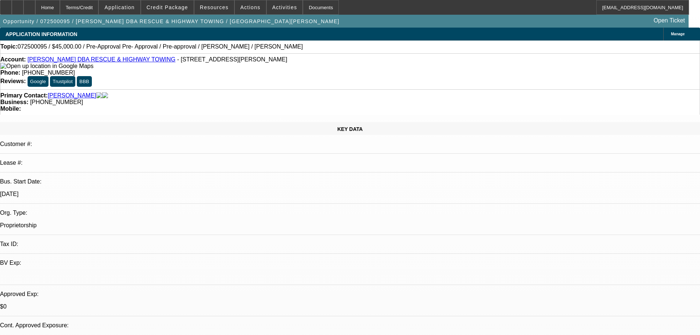
select select "0.1"
select select "2"
select select "0.1"
select select "4"
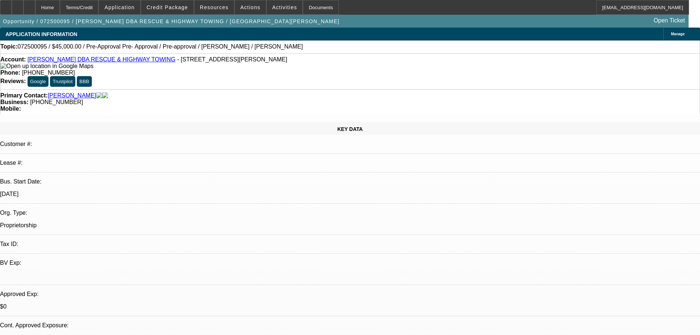
select select "0.1"
select select "2"
select select "0.1"
select select "4"
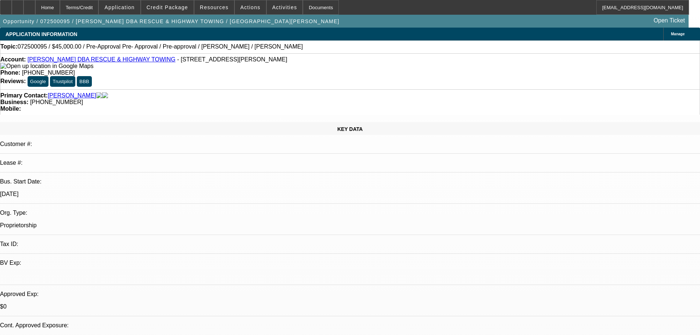
select select "0.1"
select select "2"
select select "0.1"
select select "4"
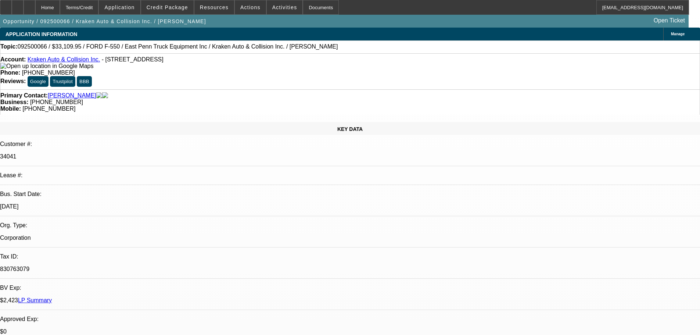
select select "0"
select select "0.1"
select select "4"
select select "0"
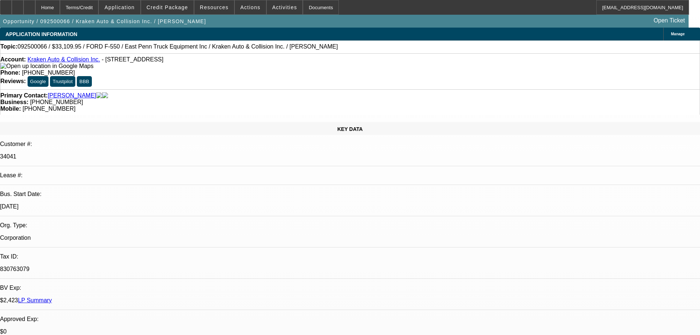
select select "0"
select select "0.1"
select select "4"
select select "0"
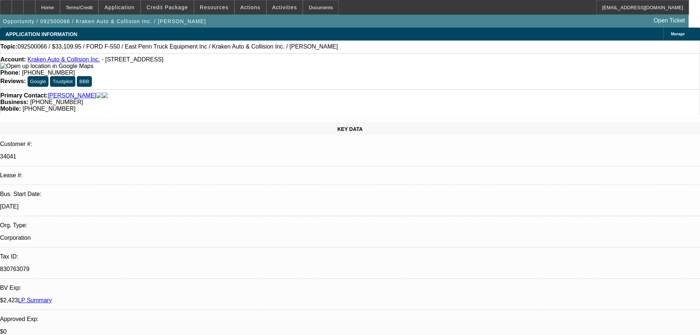
select select "0.1"
select select "4"
select select "0"
select select "0.1"
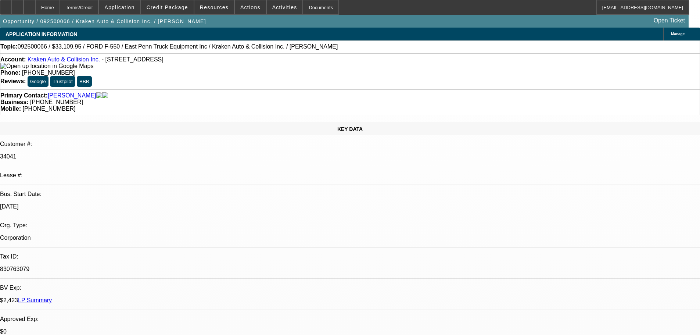
select select "4"
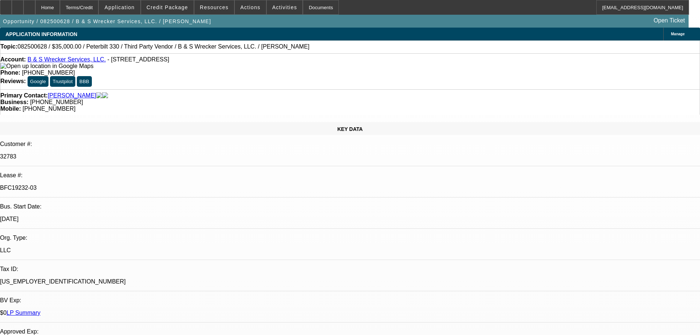
select select "0"
select select "6"
select select "0"
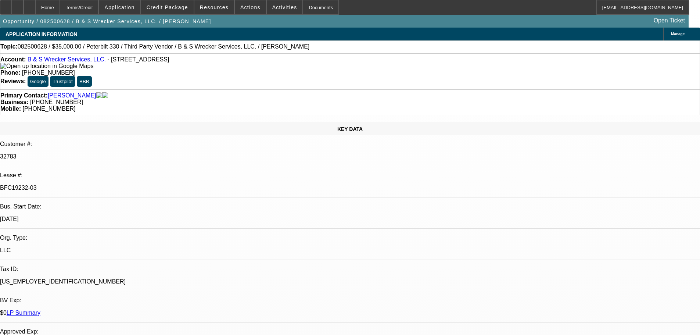
select select "0"
select select "6"
select select "0"
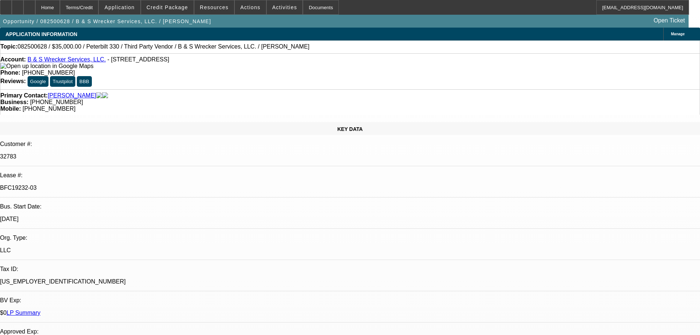
select select "0"
select select "6"
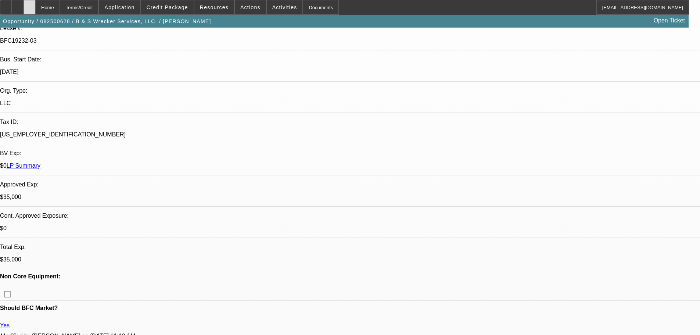
click at [35, 4] on div at bounding box center [30, 7] width 12 height 15
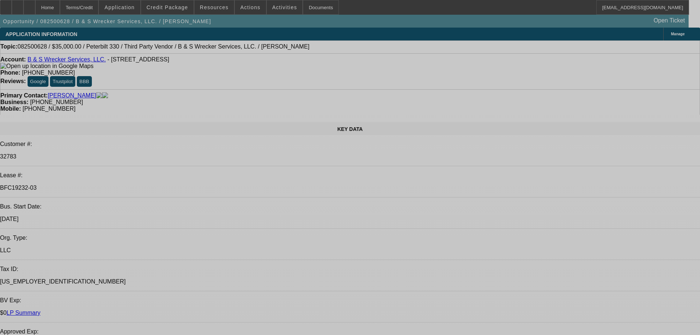
select select "0"
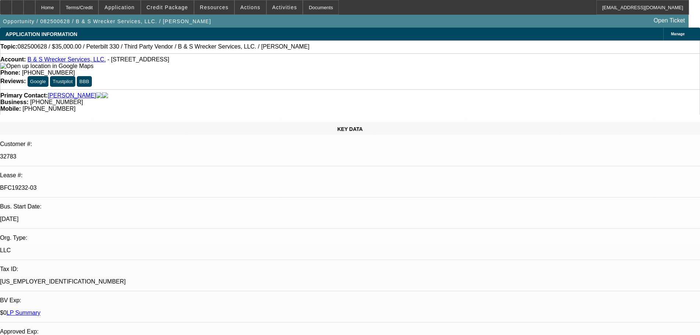
select select "0"
select select "6"
select select "0"
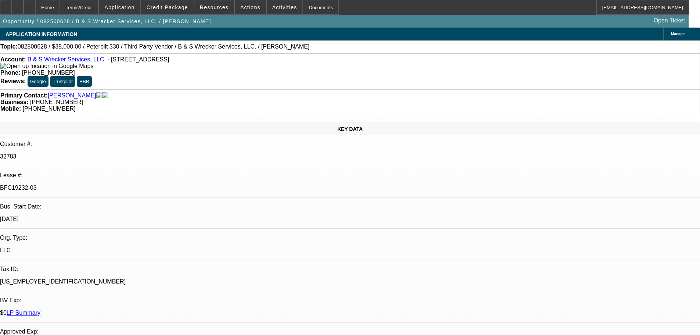
select select "0"
select select "6"
select select "0"
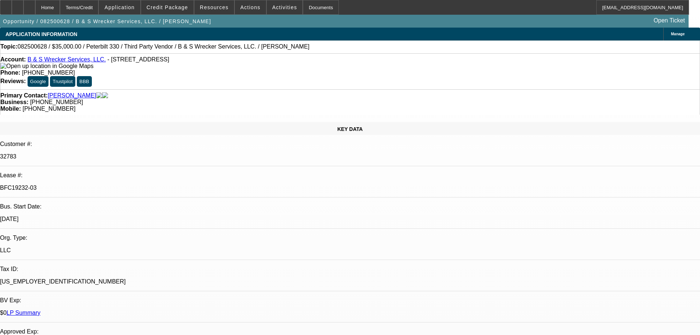
select select "6"
click at [567, 94] on span "Reply All" at bounding box center [572, 95] width 20 height 6
click at [332, 50] on div "Topic: 082500628 / $35,000.00 / Peterbilt 330 / Third Party Vendor / B & S Wrec…" at bounding box center [349, 46] width 699 height 7
